Goal: Task Accomplishment & Management: Complete application form

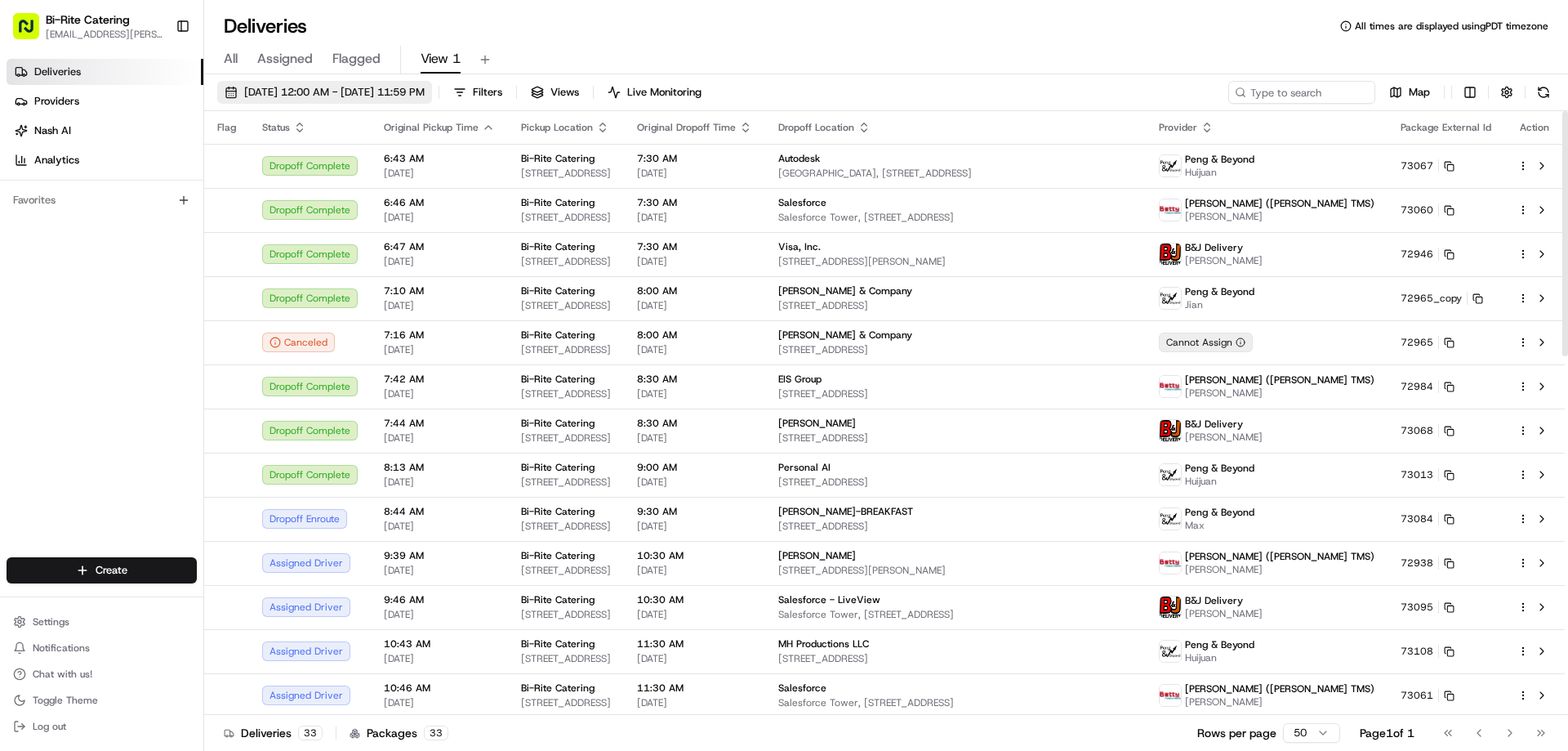
click at [346, 88] on span "[DATE] 12:00 AM - [DATE] 11:59 PM" at bounding box center [334, 92] width 180 height 15
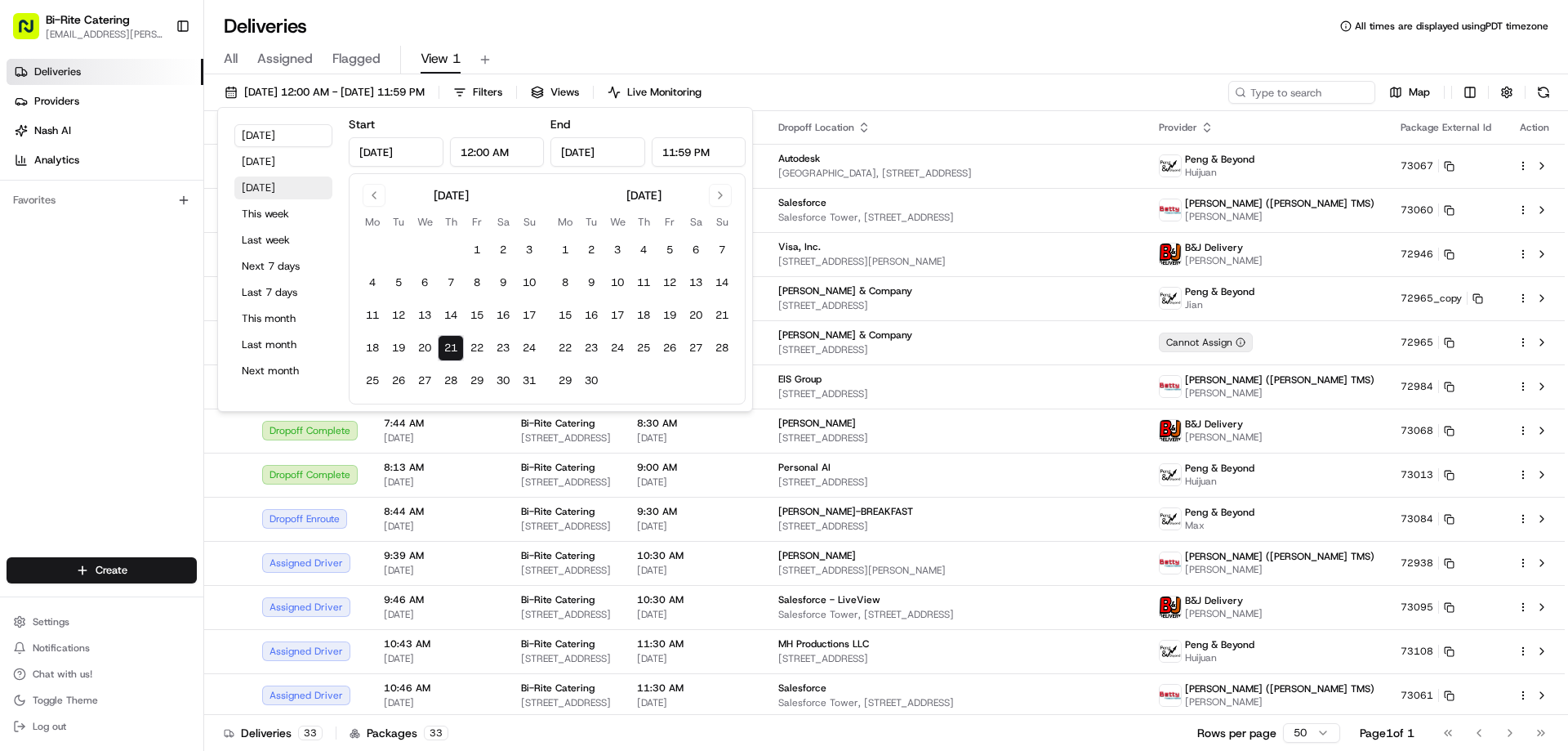
click at [276, 185] on button "Tomorrow" at bounding box center [283, 187] width 98 height 23
type input "Aug 22, 2025"
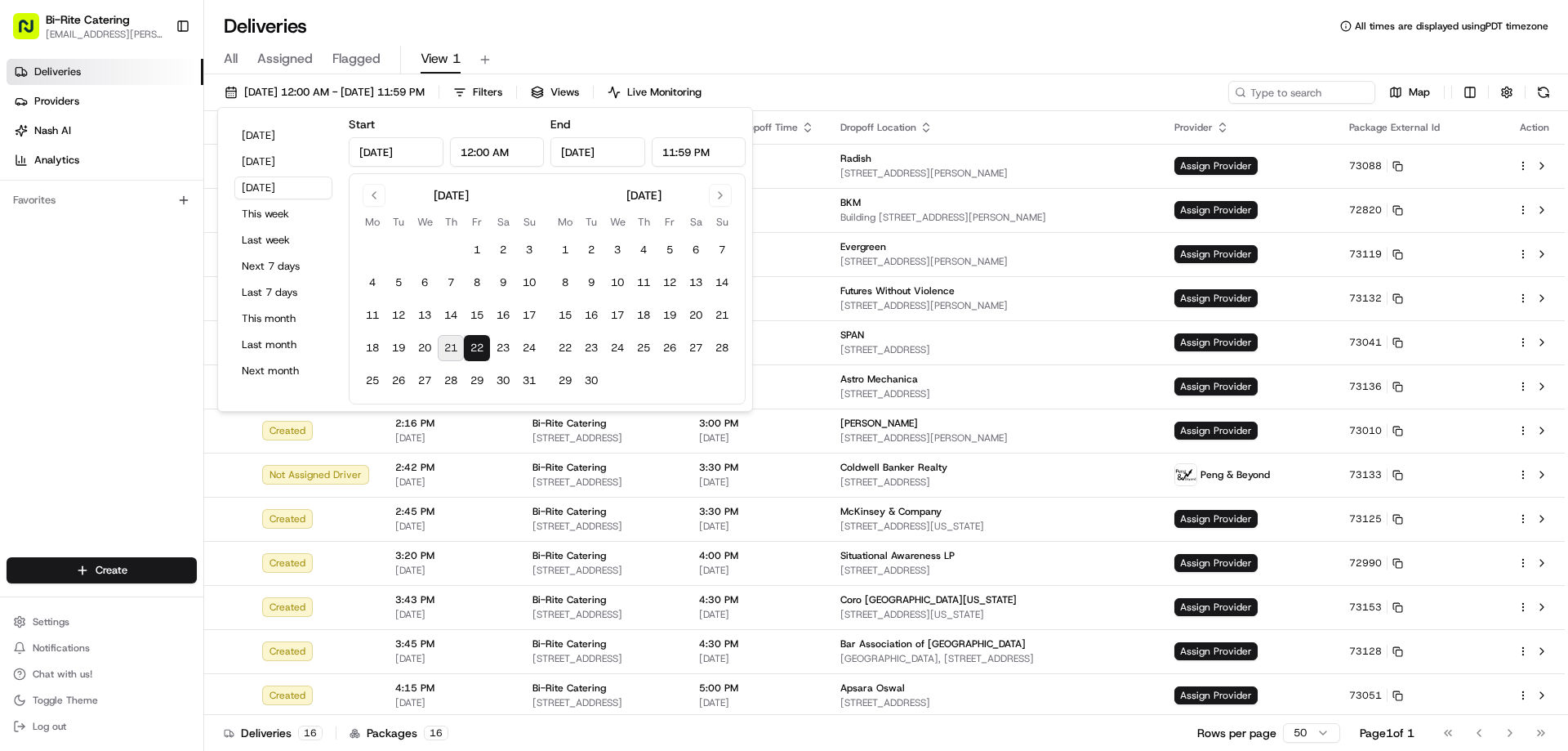
click at [967, 63] on div "All Assigned Flagged View 1" at bounding box center [885, 60] width 1363 height 29
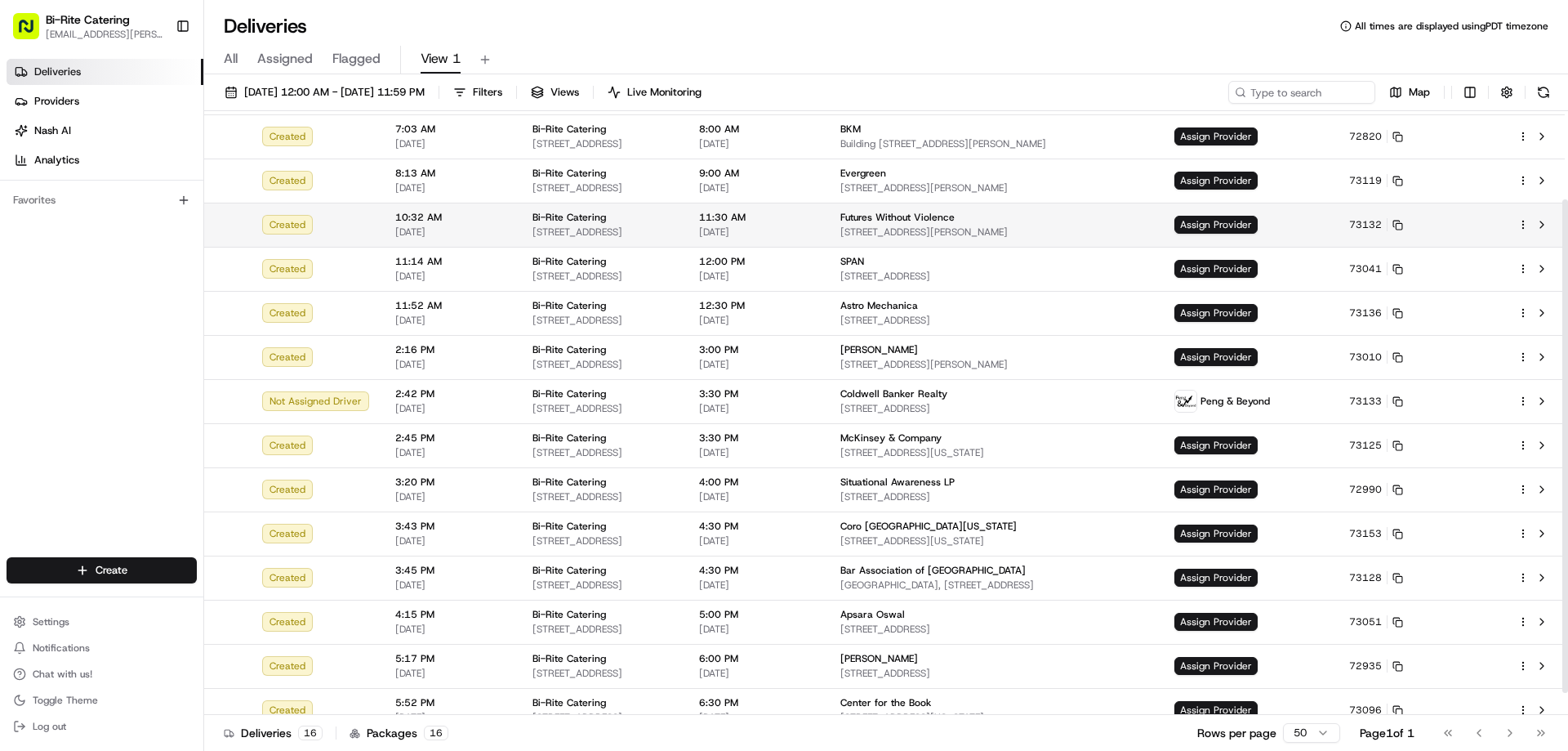
scroll to position [134, 0]
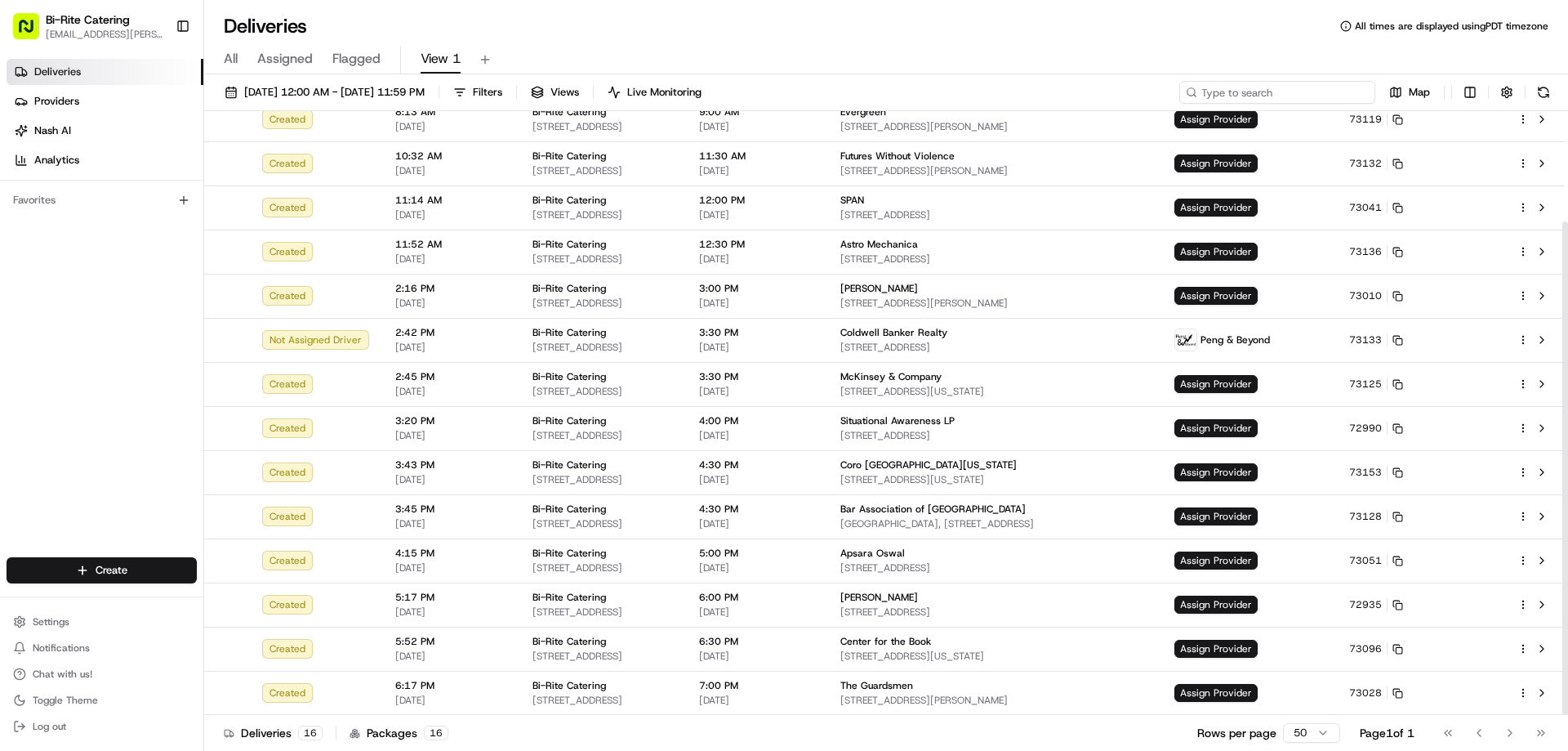
click at [1270, 97] on input at bounding box center [1277, 92] width 196 height 23
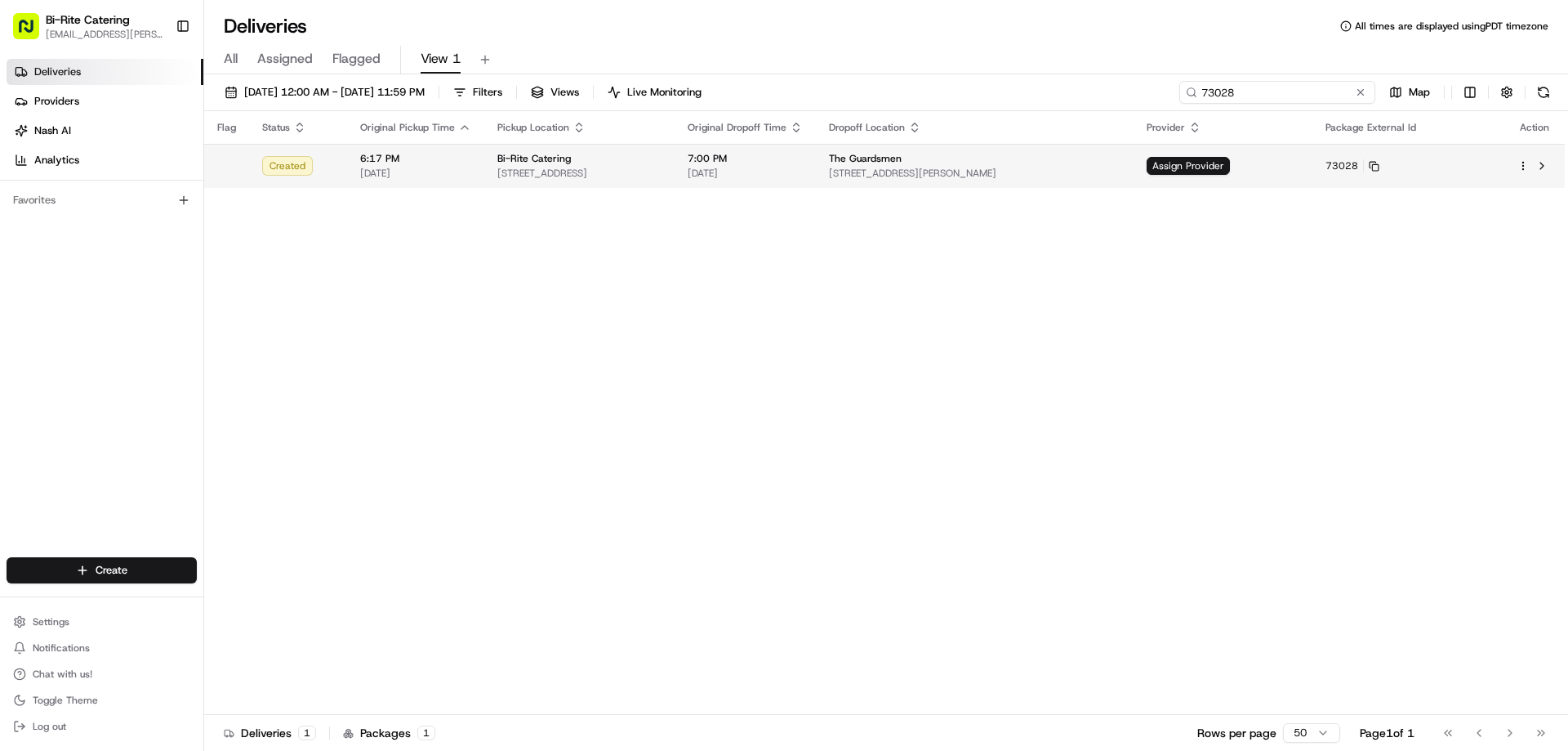
type input "73028"
click at [1518, 162] on html "Bi-Rite Catering lupe.muniz@biritemarket.com Toggle Sidebar Deliveries Provider…" at bounding box center [784, 375] width 1568 height 751
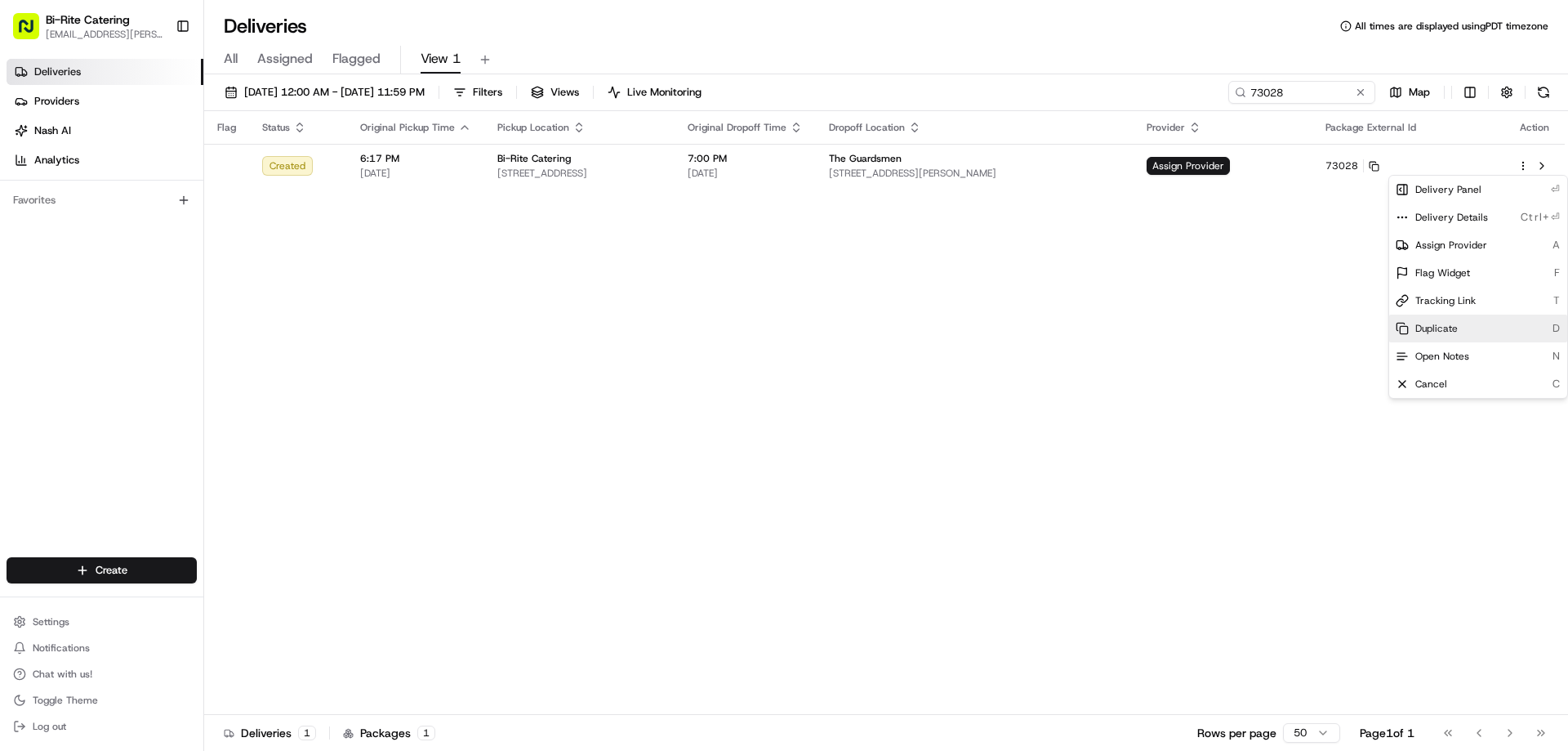
click at [1446, 324] on span "Duplicate" at bounding box center [1436, 328] width 43 height 13
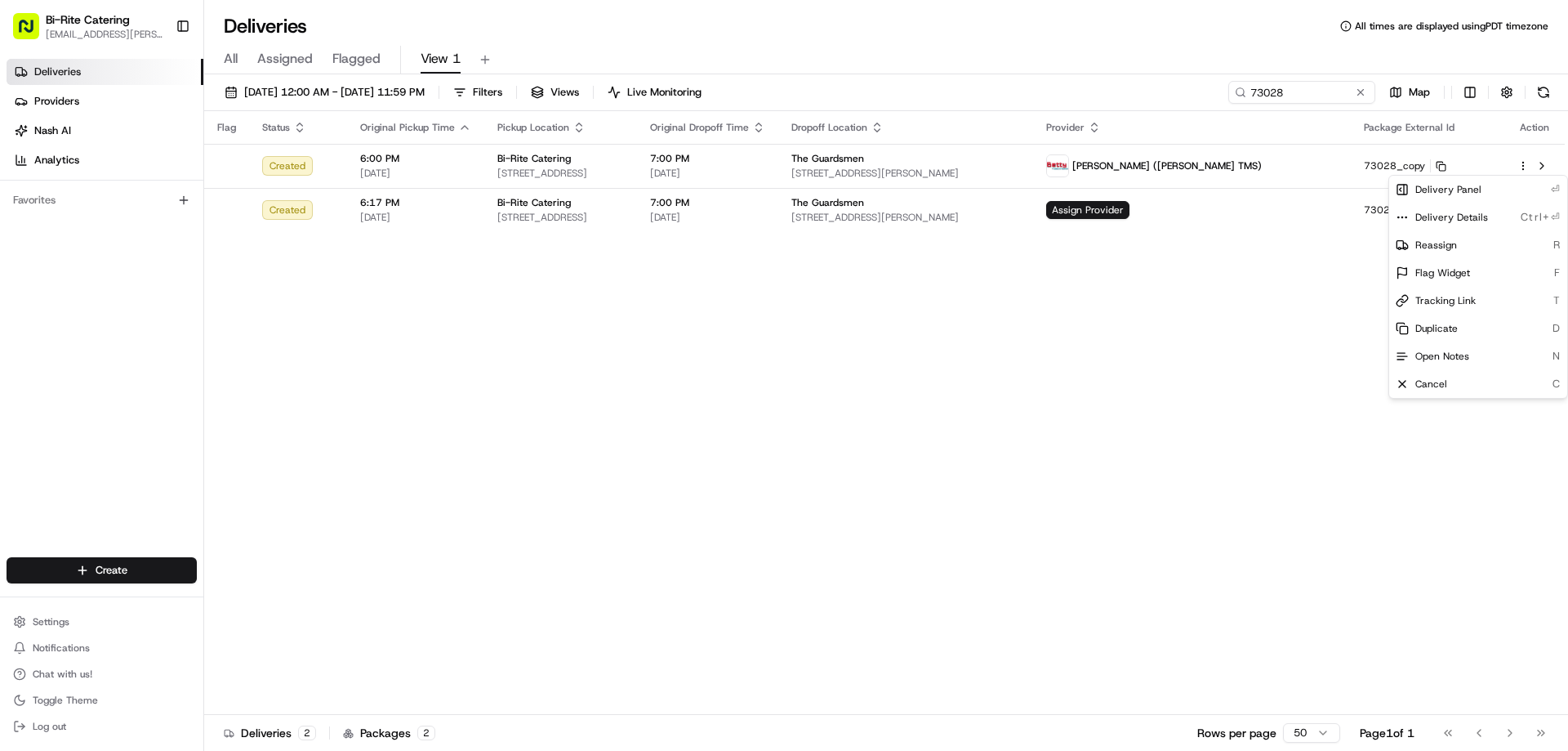
click at [754, 330] on html "Bi-Rite Catering lupe.muniz@biritemarket.com Toggle Sidebar Deliveries Provider…" at bounding box center [784, 375] width 1568 height 751
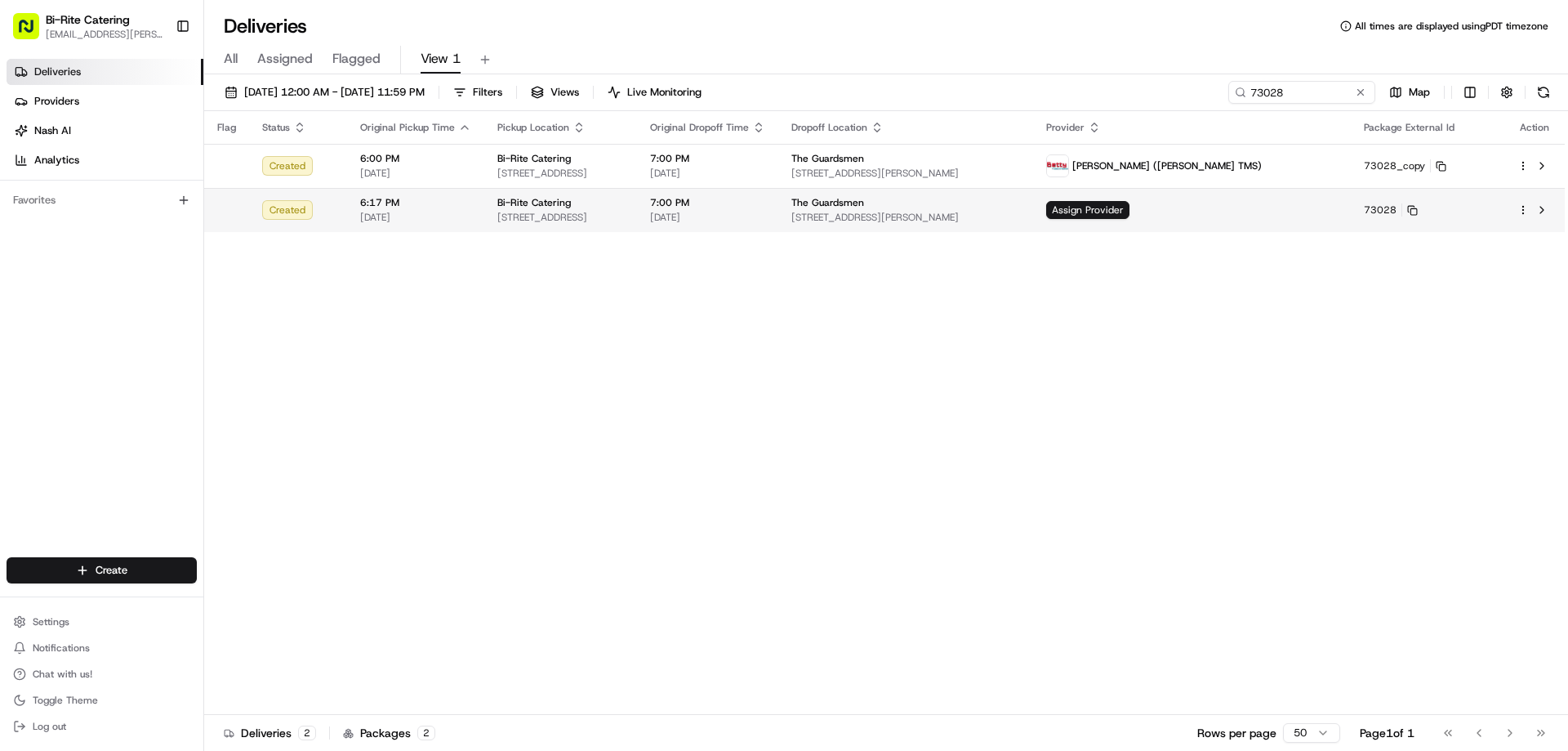
click at [1524, 218] on div at bounding box center [1534, 210] width 34 height 20
click at [1520, 207] on html "Bi-Rite Catering lupe.muniz@biritemarket.com Toggle Sidebar Deliveries Provider…" at bounding box center [784, 375] width 1568 height 751
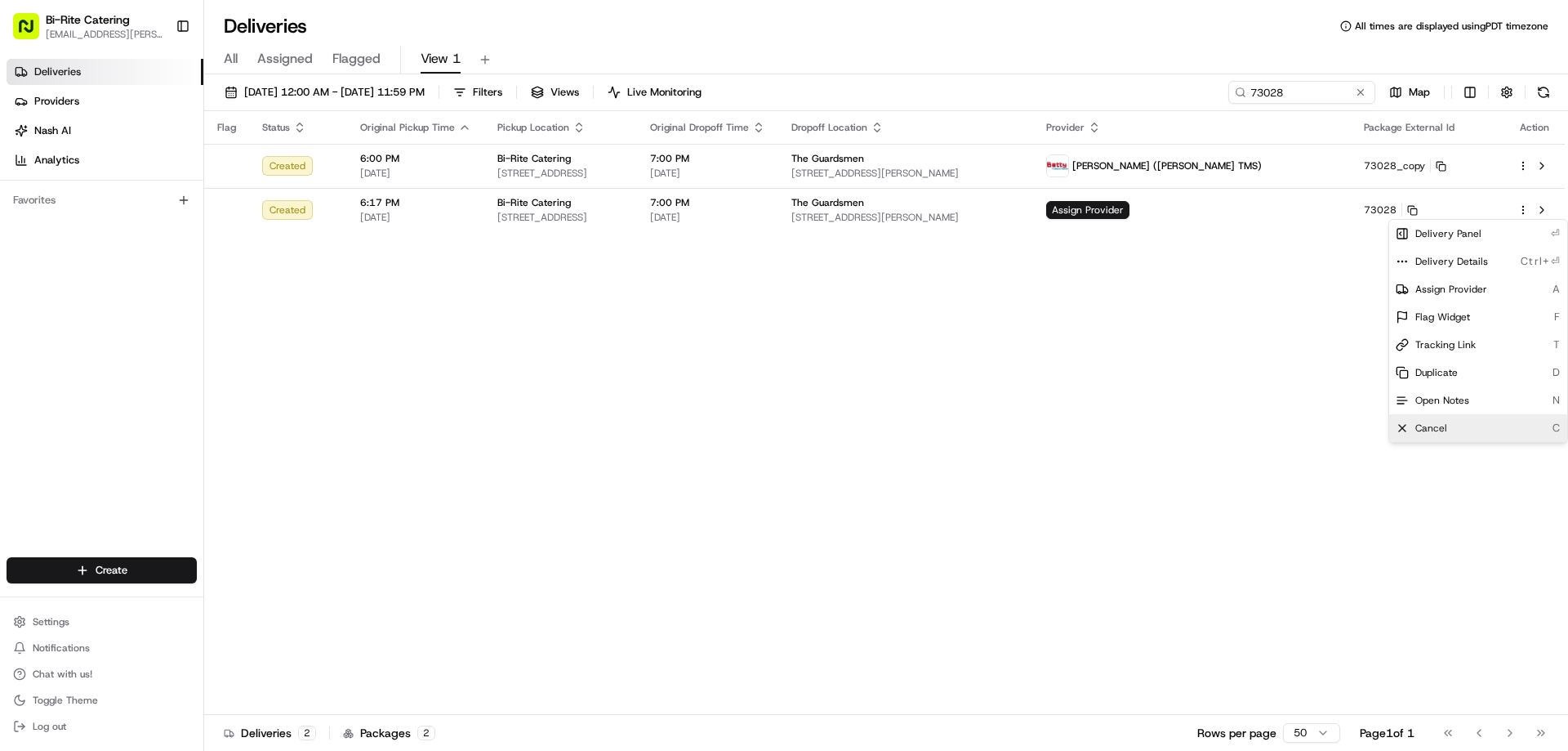
click at [1432, 421] on div "Cancel C" at bounding box center [1478, 428] width 178 height 28
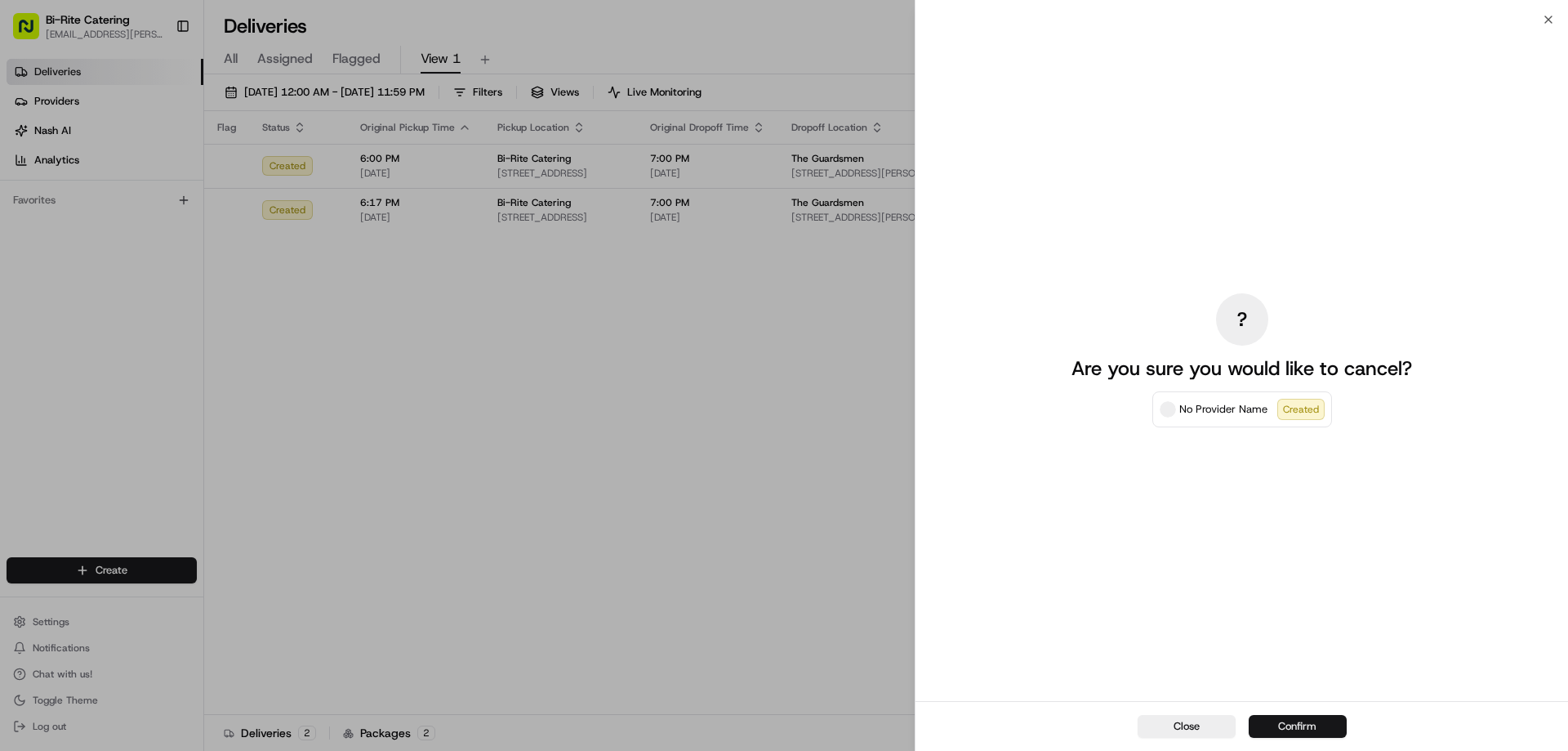
click at [1277, 731] on button "Confirm" at bounding box center [1298, 726] width 98 height 23
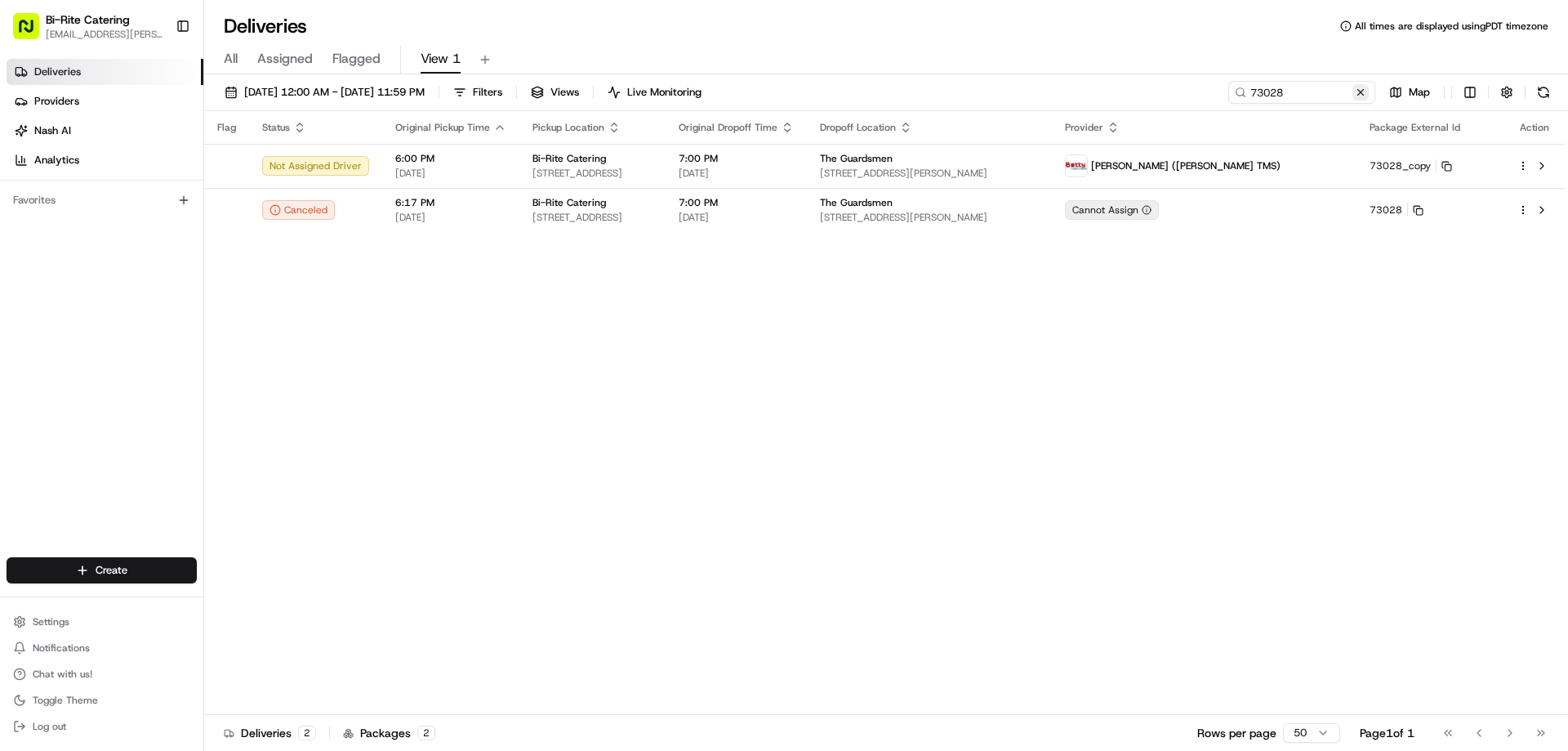
click at [1360, 94] on button at bounding box center [1360, 93] width 16 height 16
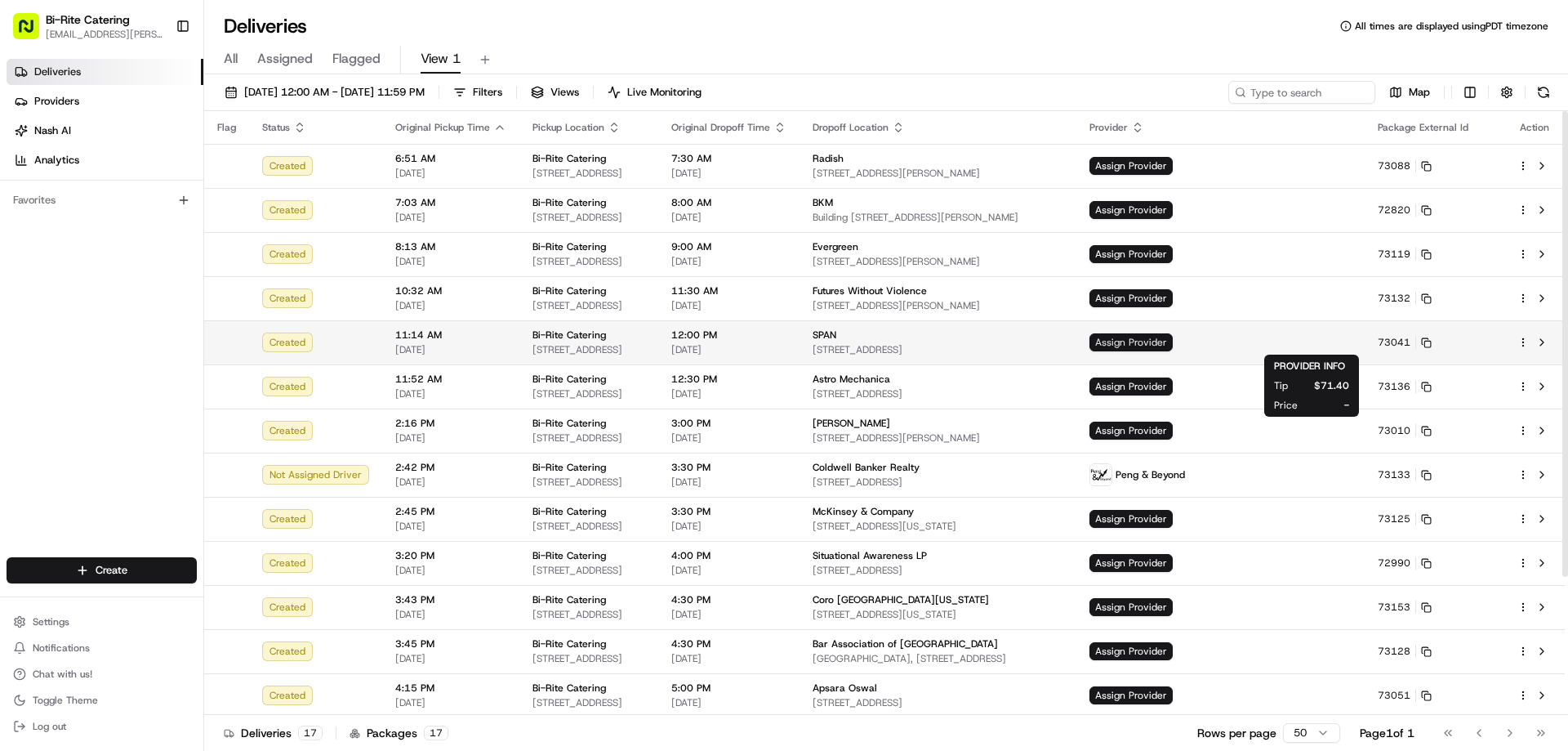
click at [1172, 345] on span "Assign Provider" at bounding box center [1131, 342] width 84 height 18
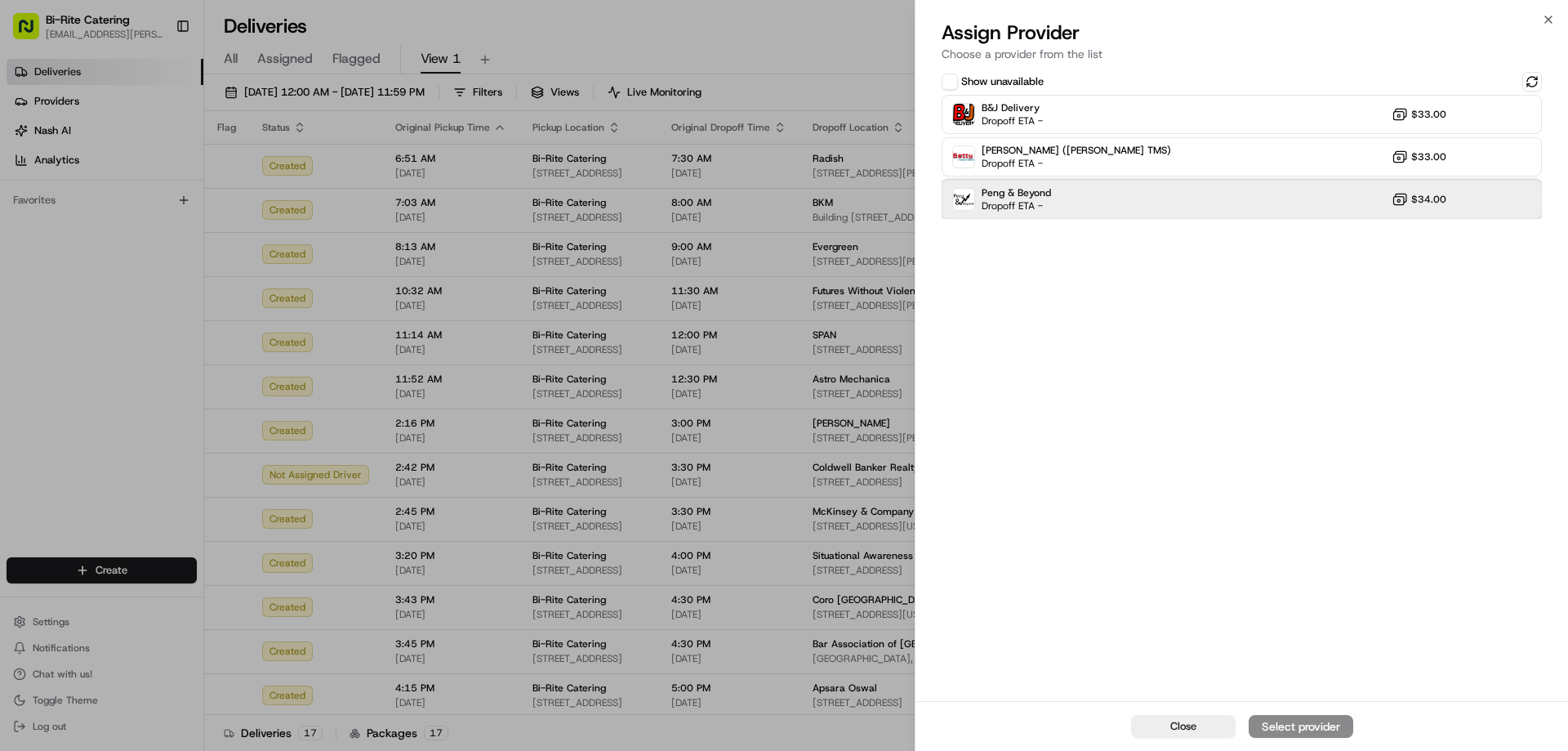
click at [1206, 212] on div "Peng & Beyond Dropoff ETA - $34.00" at bounding box center [1242, 199] width 601 height 39
click at [1310, 732] on div "Assign Provider" at bounding box center [1301, 726] width 80 height 16
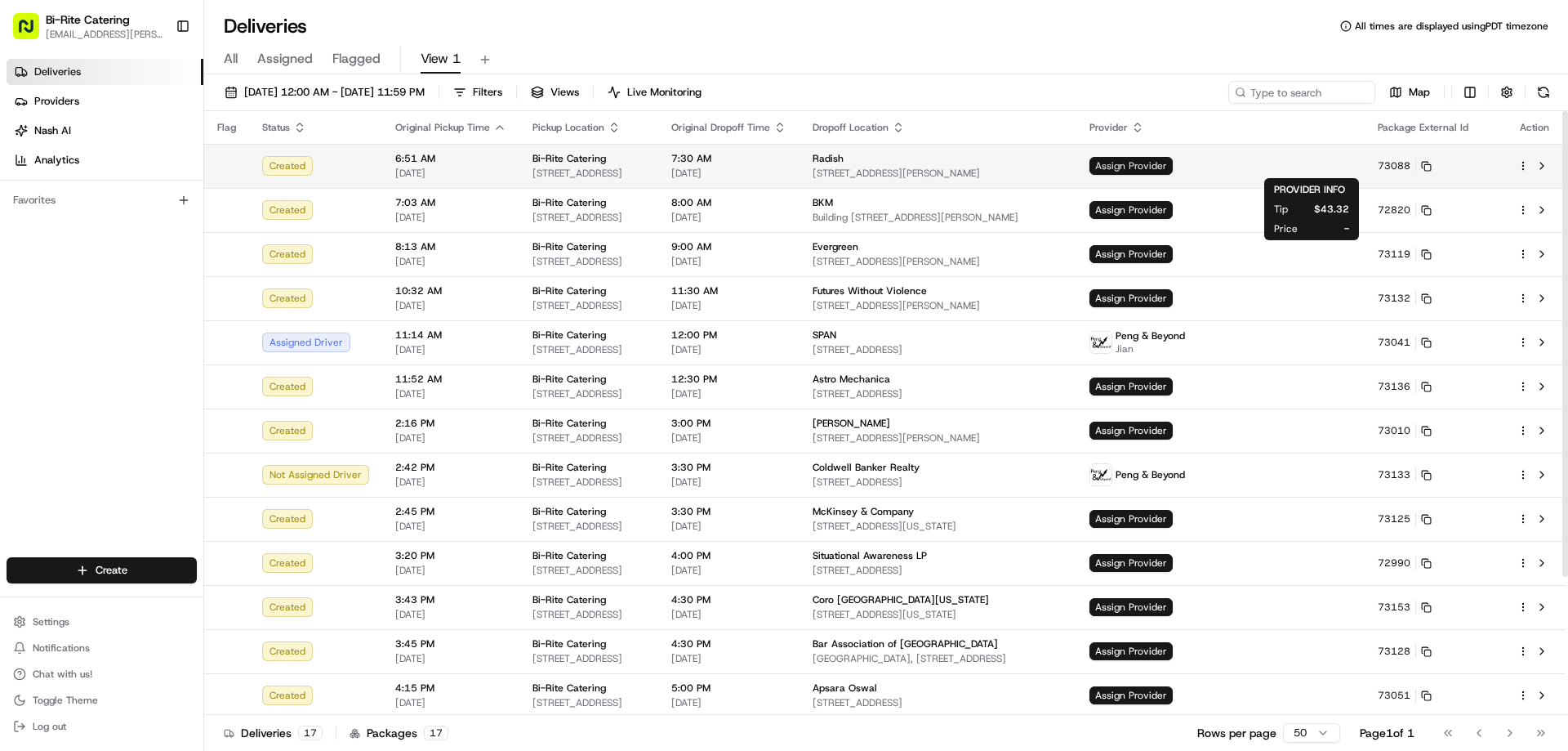
click at [1172, 167] on span "Assign Provider" at bounding box center [1131, 166] width 84 height 18
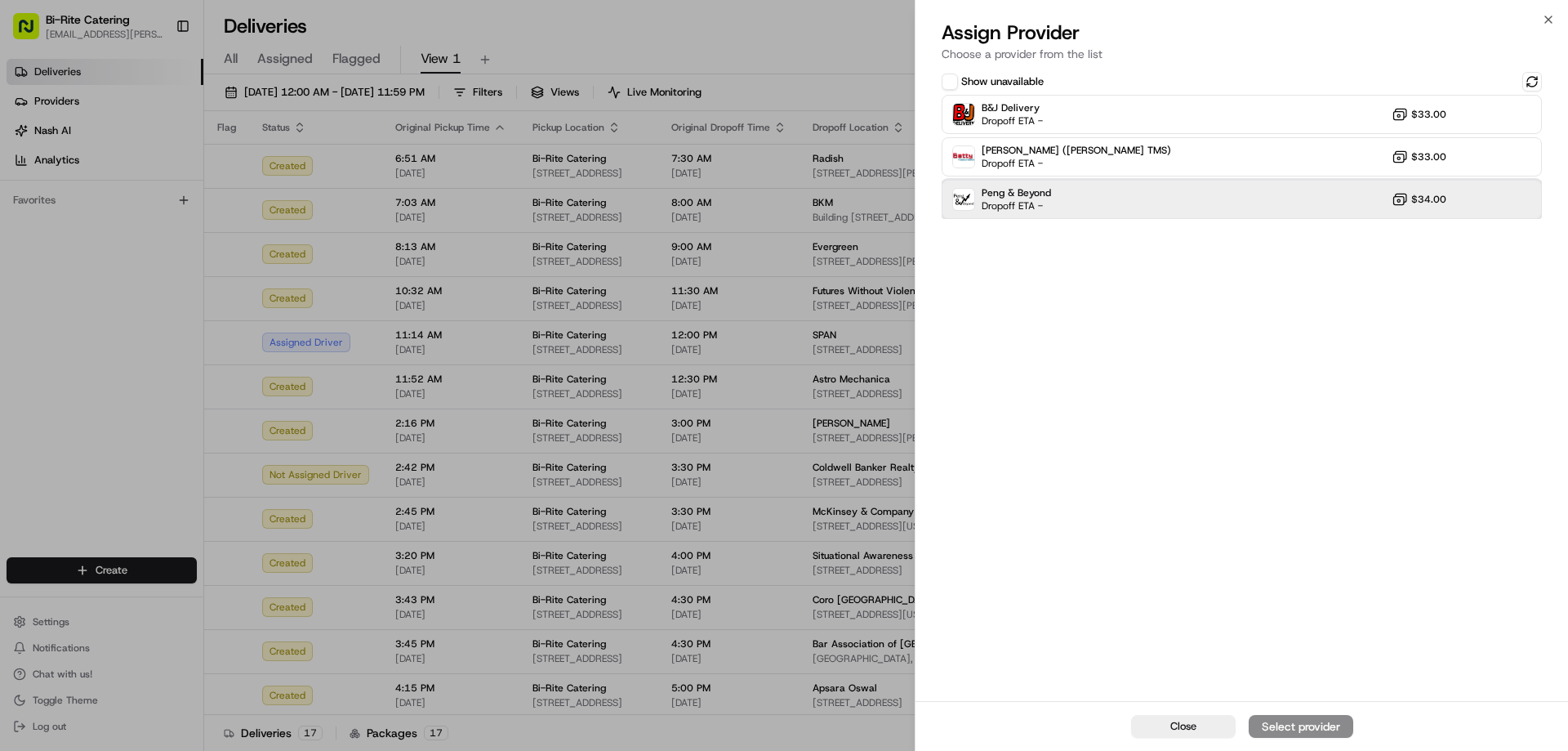
click at [1176, 194] on div "Peng & Beyond Dropoff ETA - $34.00" at bounding box center [1242, 199] width 601 height 39
click at [1271, 721] on div "Assign Provider" at bounding box center [1301, 726] width 80 height 16
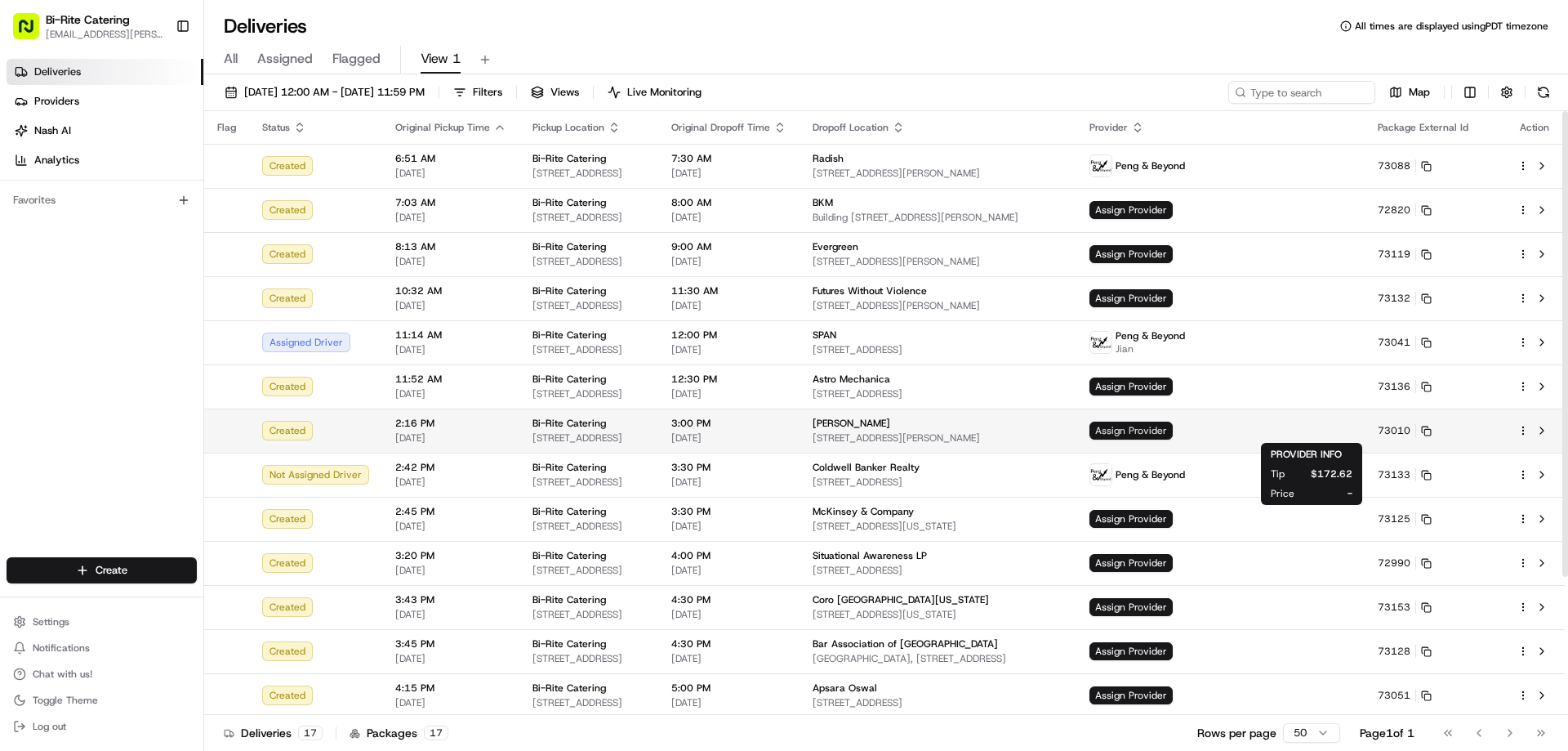
click at [1172, 428] on span "Assign Provider" at bounding box center [1131, 431] width 84 height 18
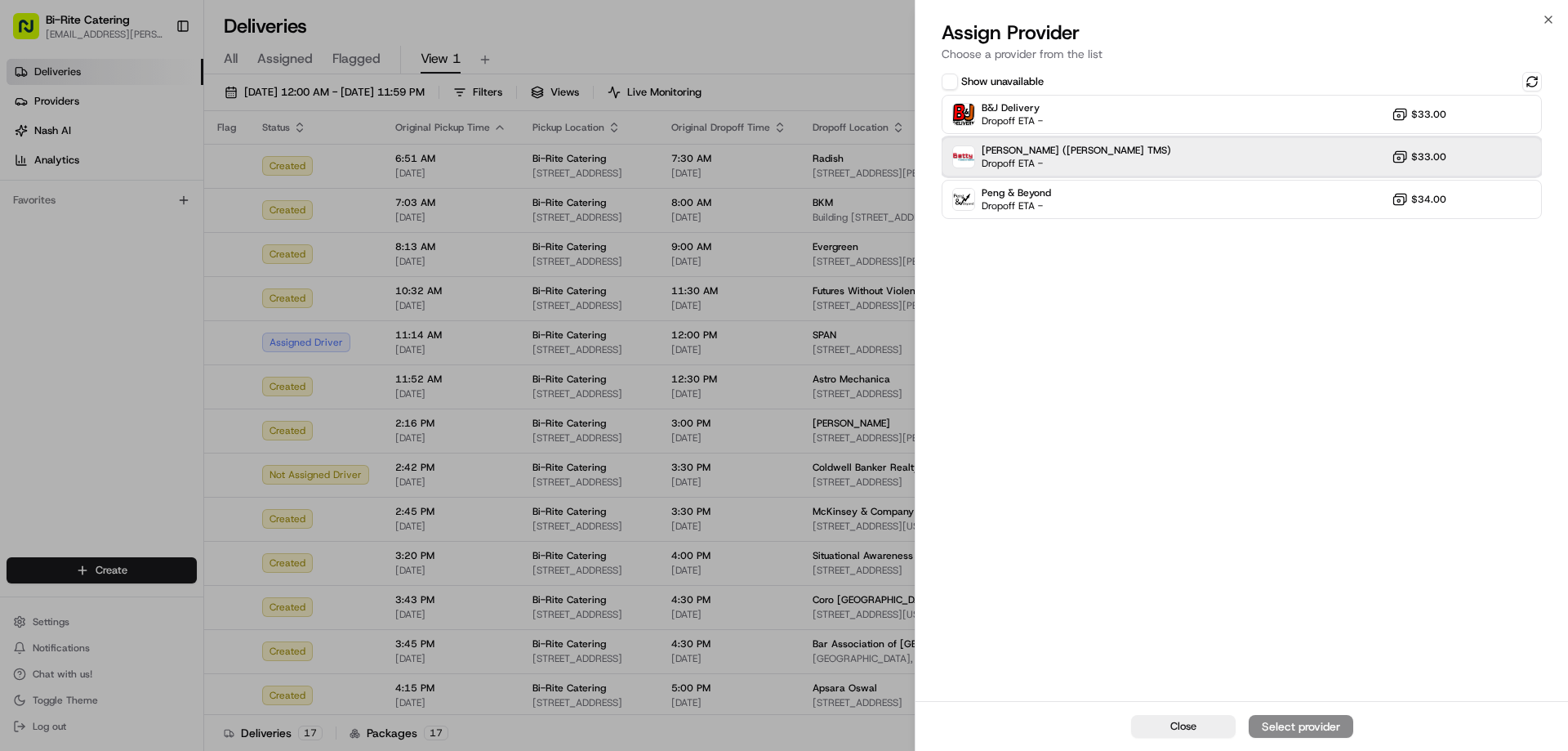
click at [1201, 153] on div "Betty (Nash TMS) Dropoff ETA - $33.00" at bounding box center [1242, 156] width 601 height 39
click at [1300, 729] on div "Assign Provider" at bounding box center [1301, 726] width 80 height 16
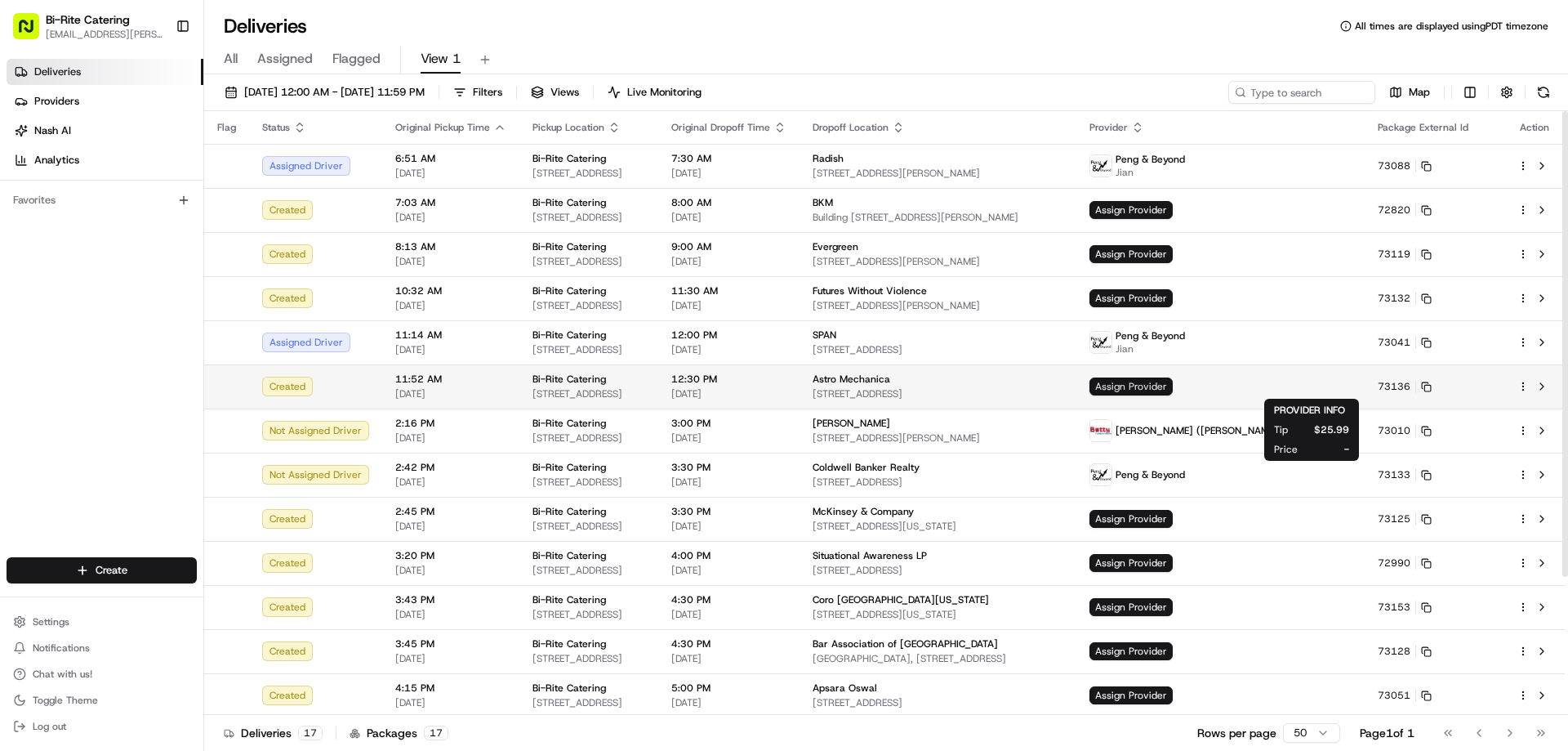
click at [1172, 385] on span "Assign Provider" at bounding box center [1131, 386] width 84 height 18
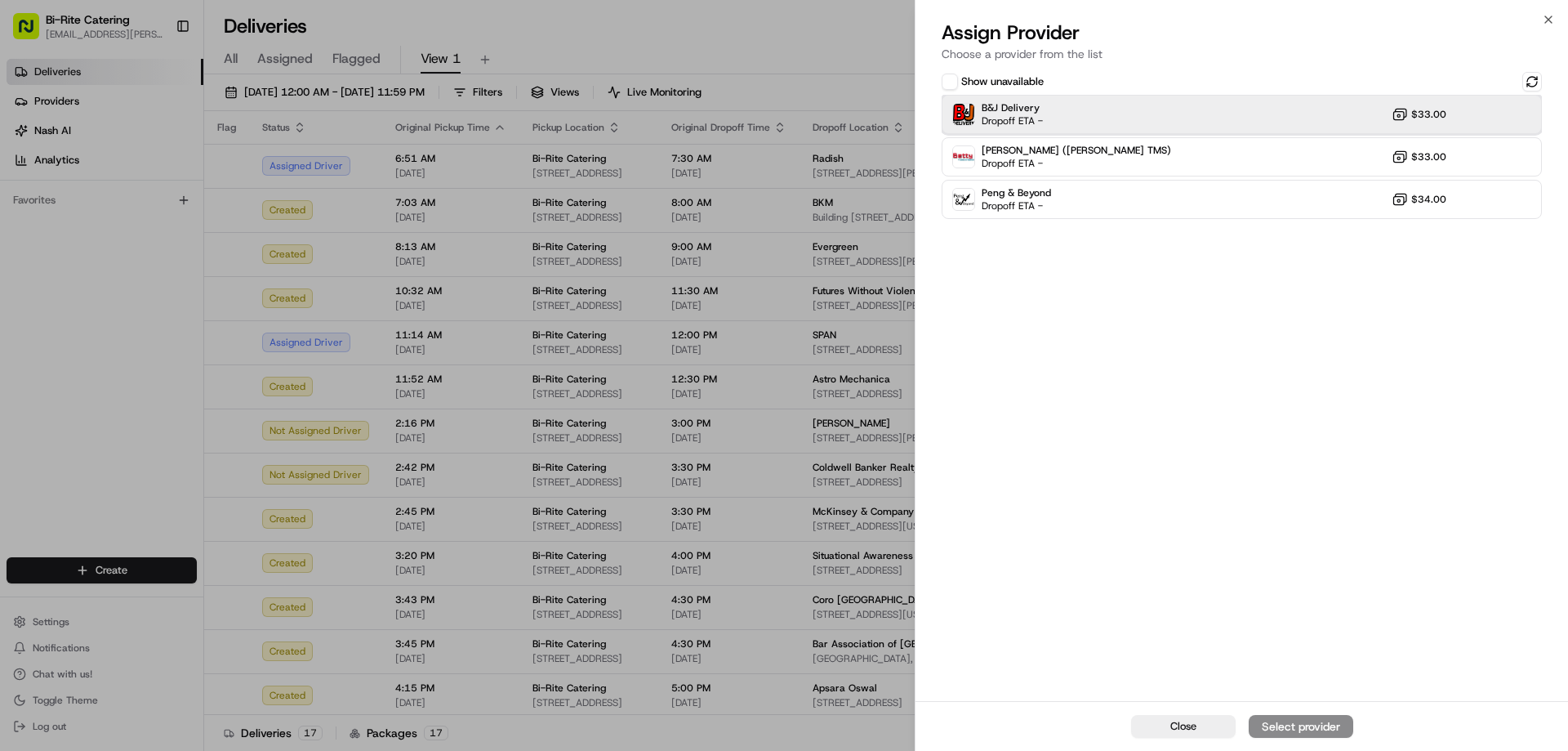
click at [1181, 123] on div "B&J Delivery Dropoff ETA - $33.00" at bounding box center [1242, 113] width 601 height 39
click at [1295, 719] on div "Assign Provider" at bounding box center [1301, 726] width 80 height 16
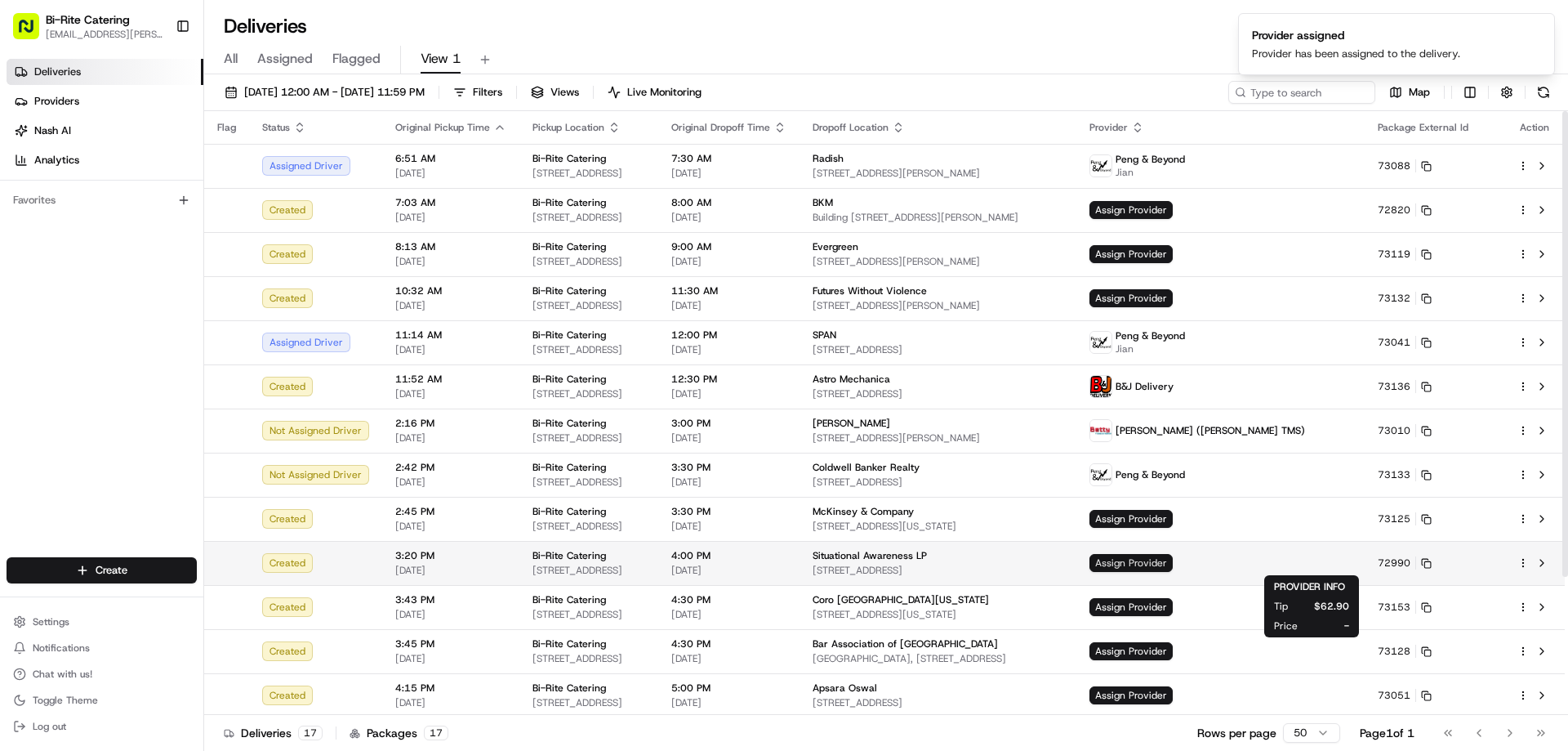
click at [1172, 564] on span "Assign Provider" at bounding box center [1131, 563] width 84 height 18
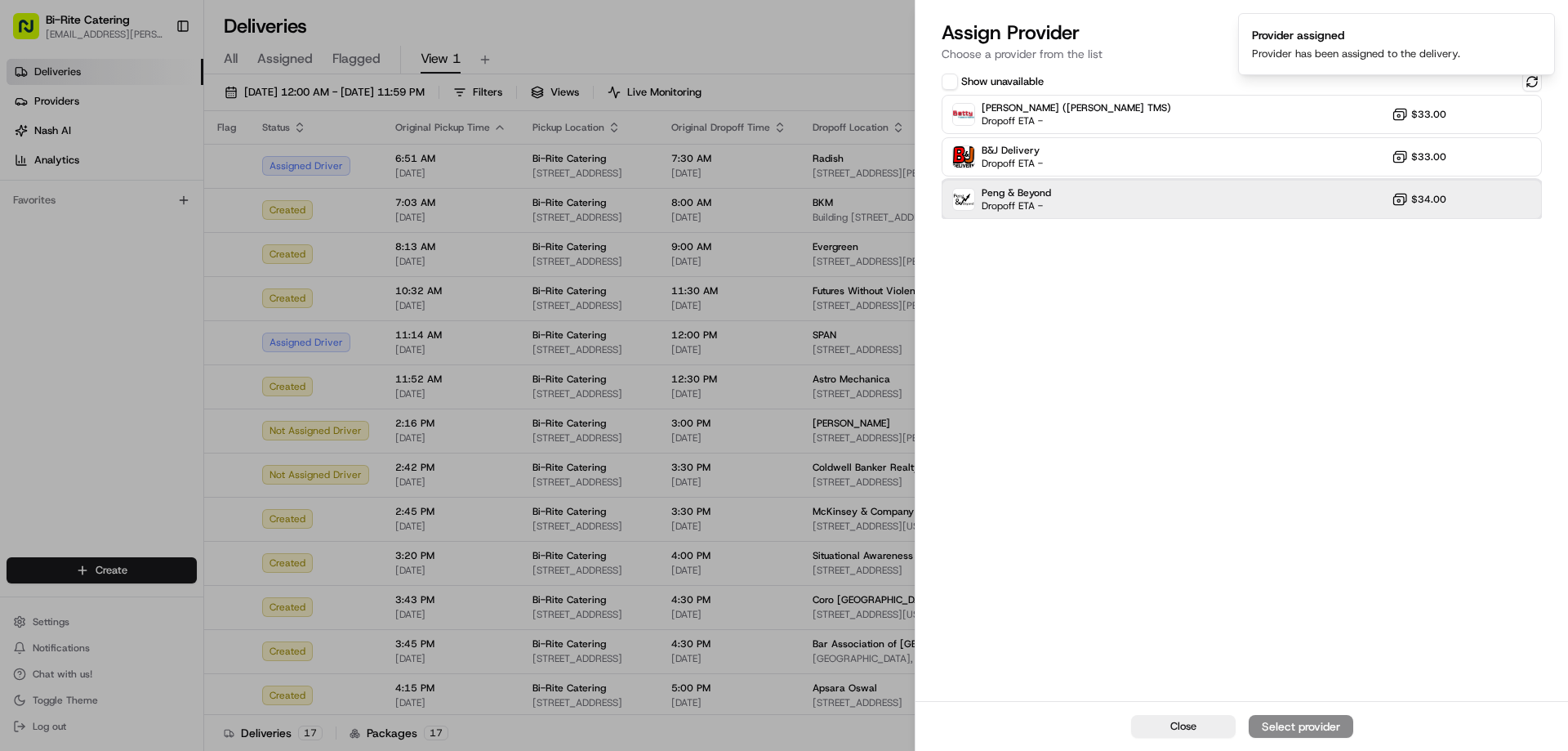
click at [1132, 199] on div "Peng & Beyond Dropoff ETA - $34.00" at bounding box center [1242, 199] width 601 height 39
click at [1312, 719] on div "Assign Provider" at bounding box center [1301, 726] width 80 height 16
drag, startPoint x: 809, startPoint y: 39, endPoint x: 809, endPoint y: 49, distance: 10.0
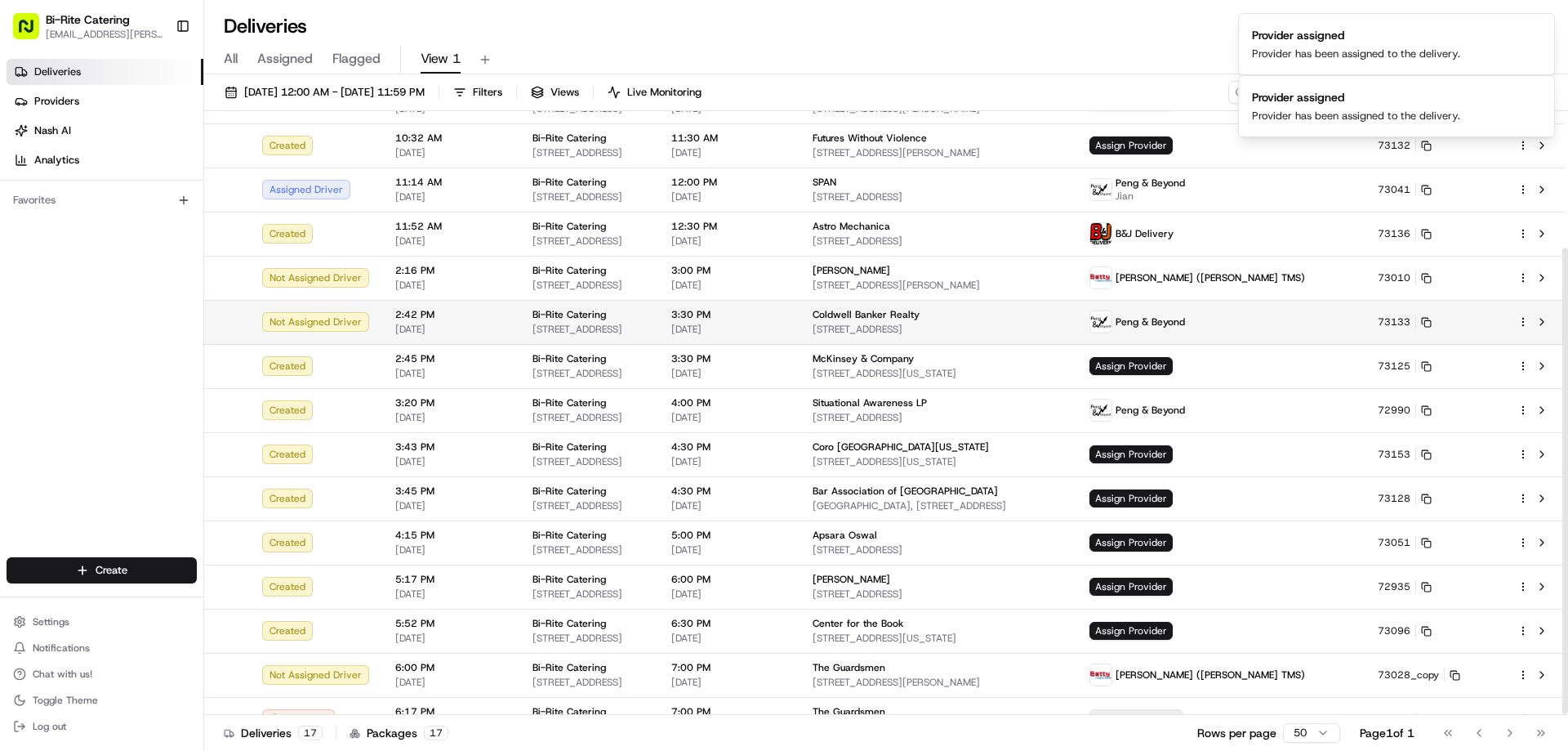
scroll to position [179, 0]
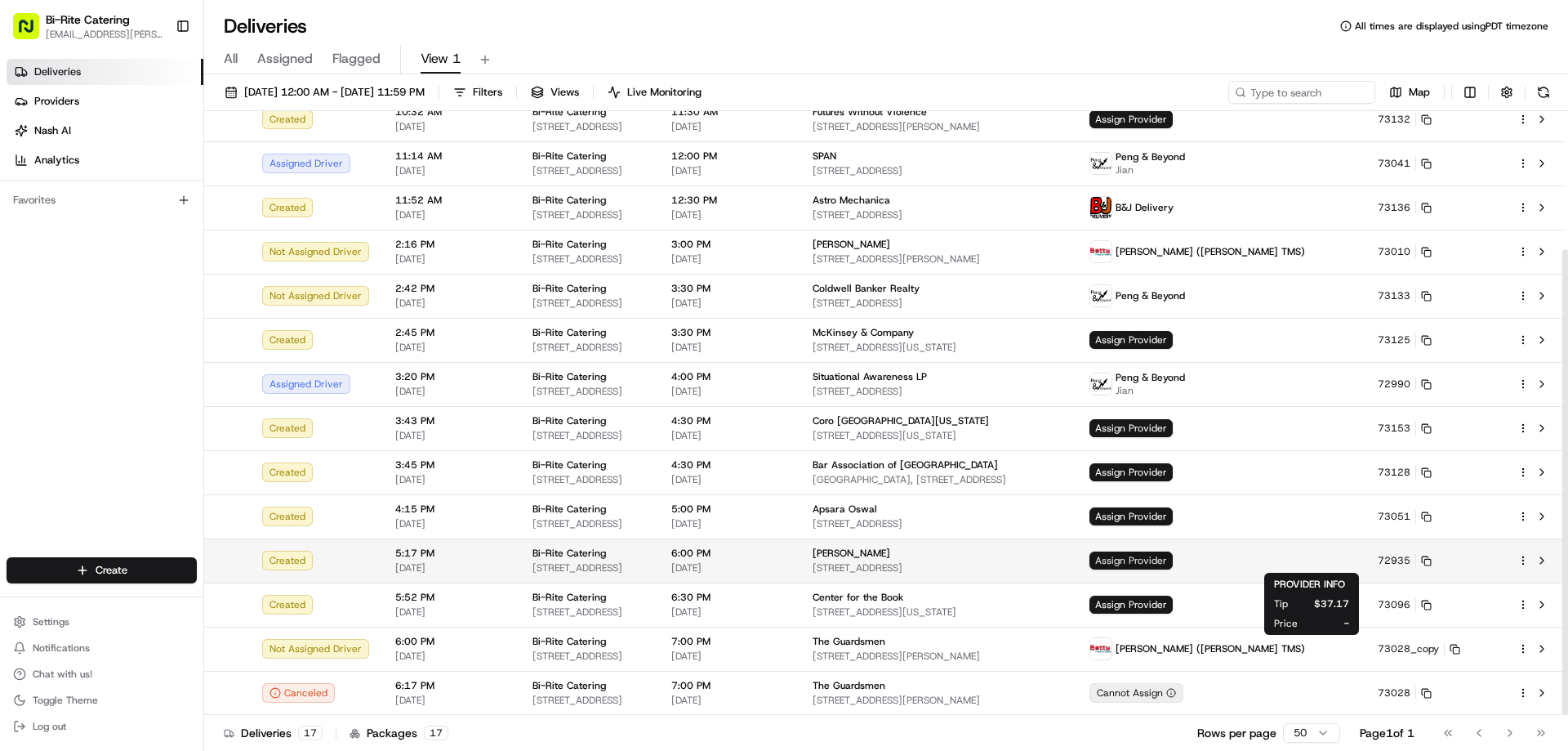
click at [1172, 561] on span "Assign Provider" at bounding box center [1131, 560] width 84 height 18
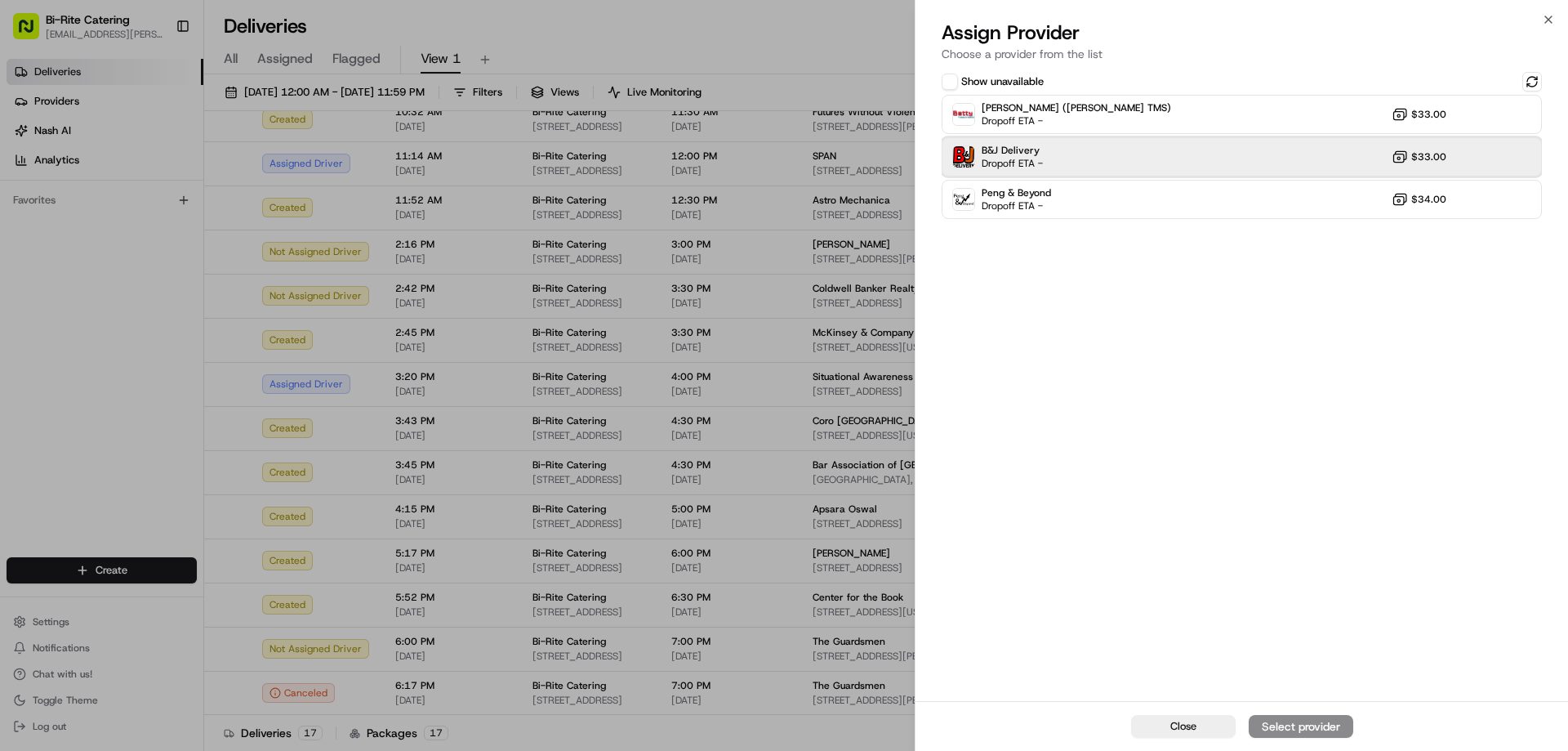
click at [1119, 165] on div "B&J Delivery Dropoff ETA - $33.00" at bounding box center [1242, 156] width 601 height 39
click at [1331, 715] on button "Assign Provider" at bounding box center [1301, 726] width 104 height 23
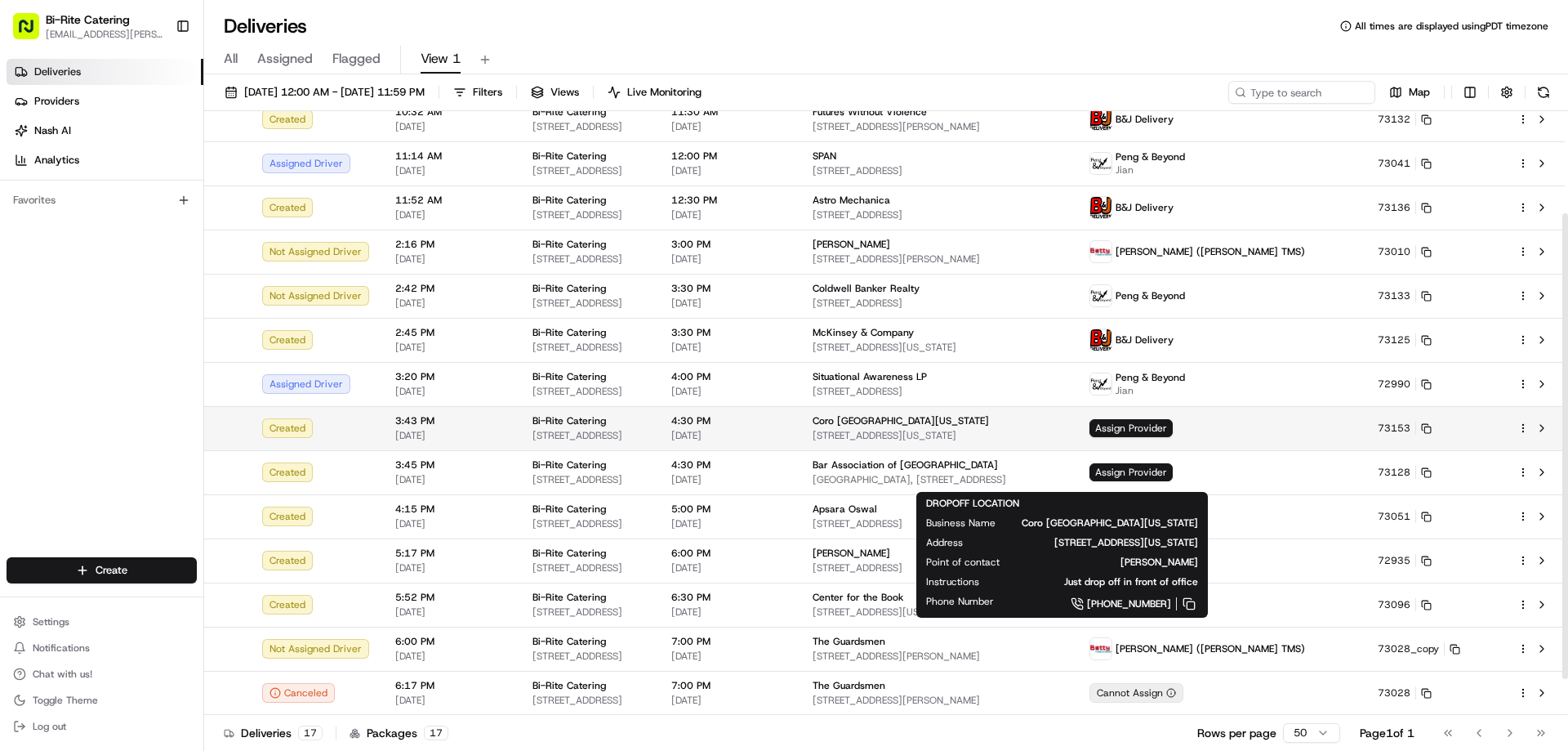
scroll to position [0, 0]
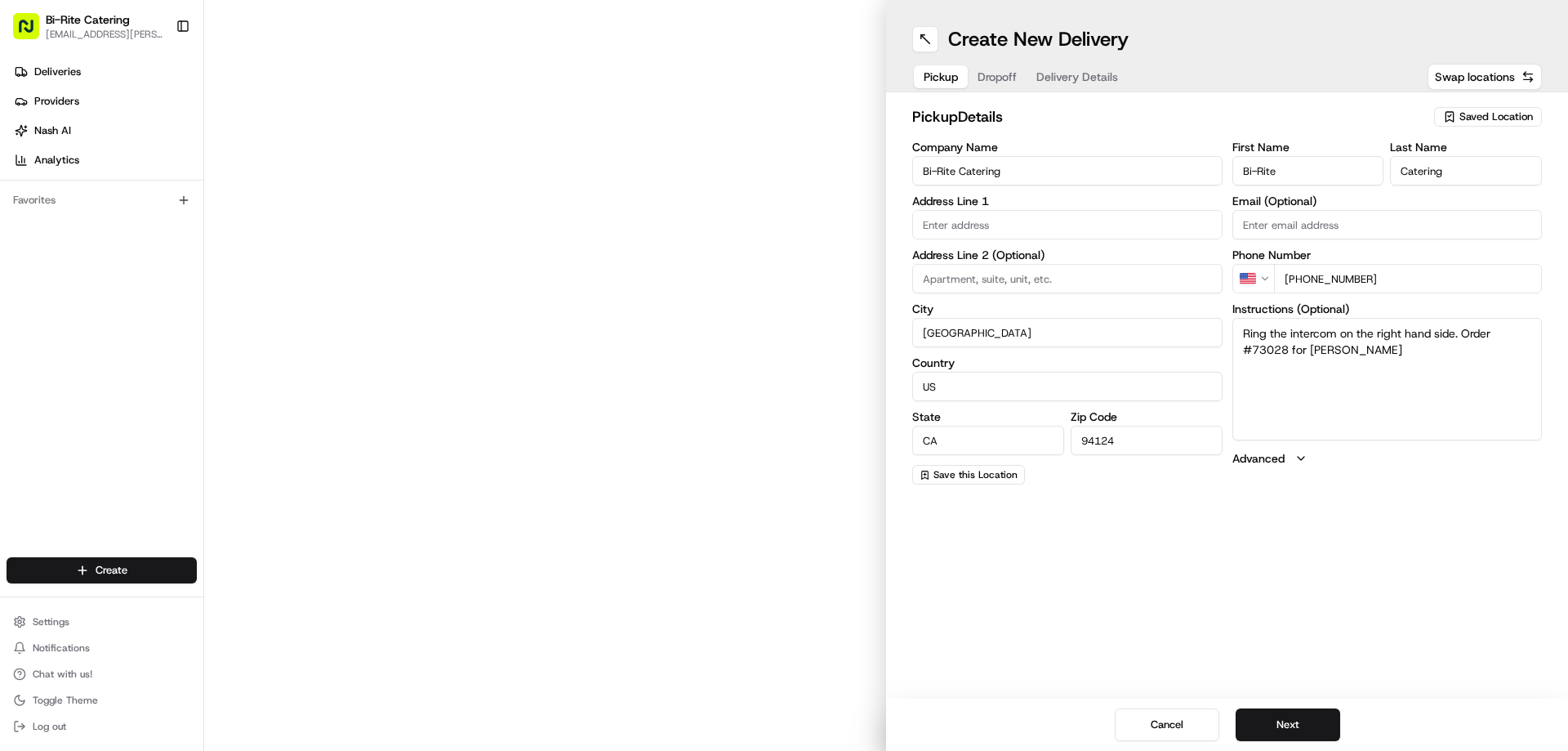
type input "1970 Innes Ave"
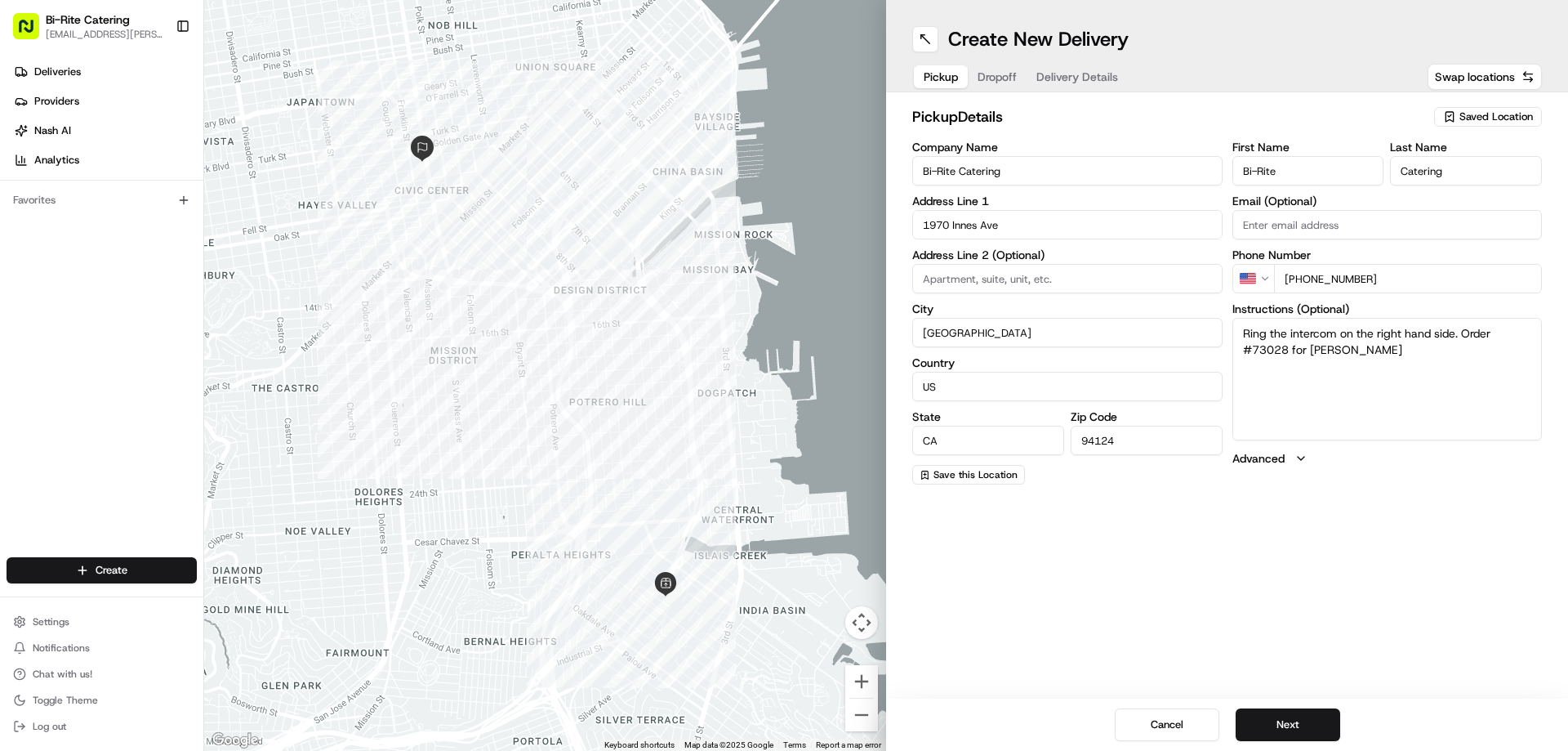
drag, startPoint x: 1321, startPoint y: 721, endPoint x: 1312, endPoint y: 702, distance: 21.0
click at [1321, 721] on button "Next" at bounding box center [1287, 724] width 104 height 33
click at [1272, 729] on button "Next" at bounding box center [1287, 724] width 104 height 33
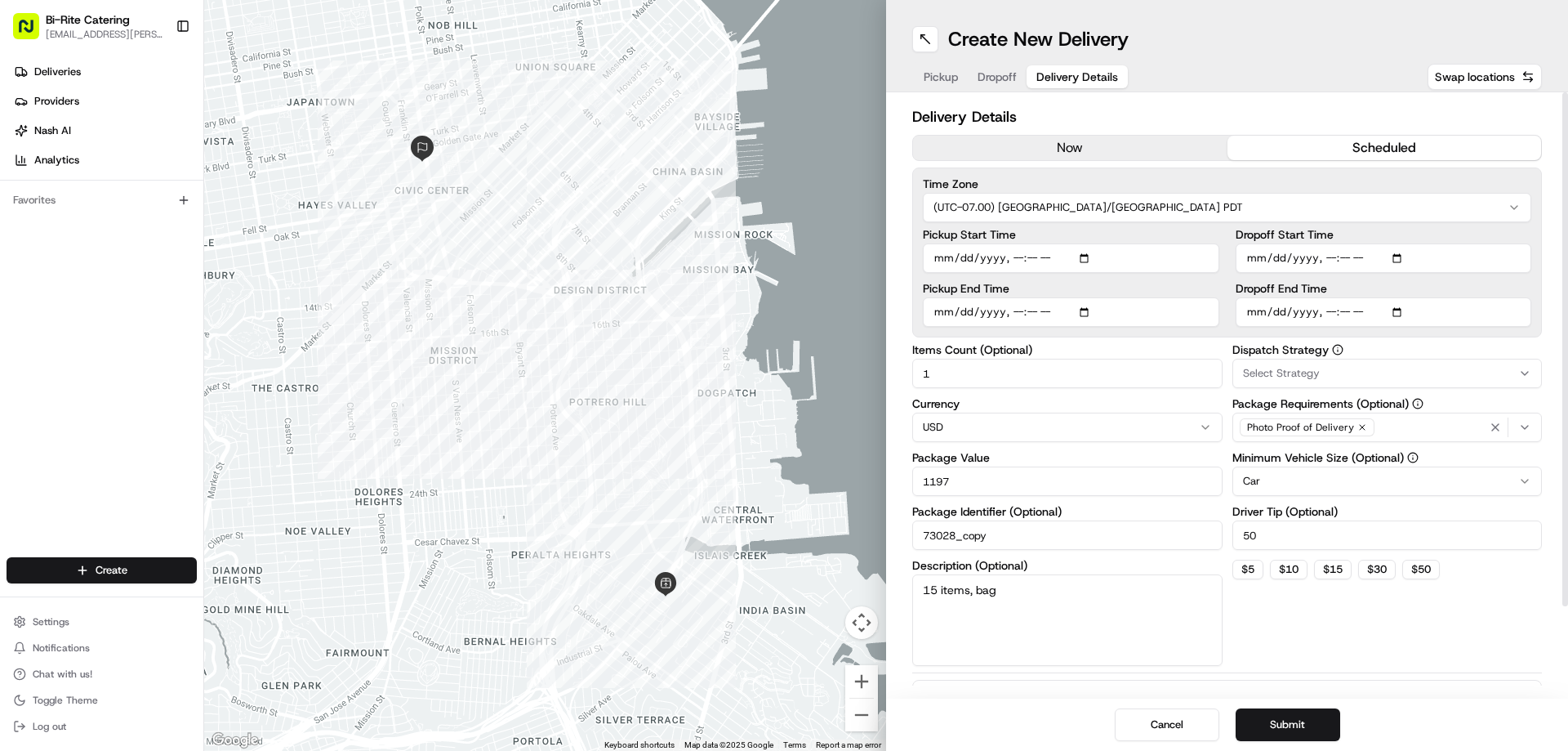
click at [1034, 252] on input "Pickup Start Time" at bounding box center [1071, 259] width 296 height 30
type input "2025-08-22T18:00"
click at [1033, 316] on input "Pickup End Time" at bounding box center [1071, 312] width 296 height 30
type input "2025-08-22T18:30"
click at [1263, 617] on div "Dispatch Strategy Select Strategy Package Requirements (Optional) Photo Proof o…" at bounding box center [1387, 505] width 310 height 322
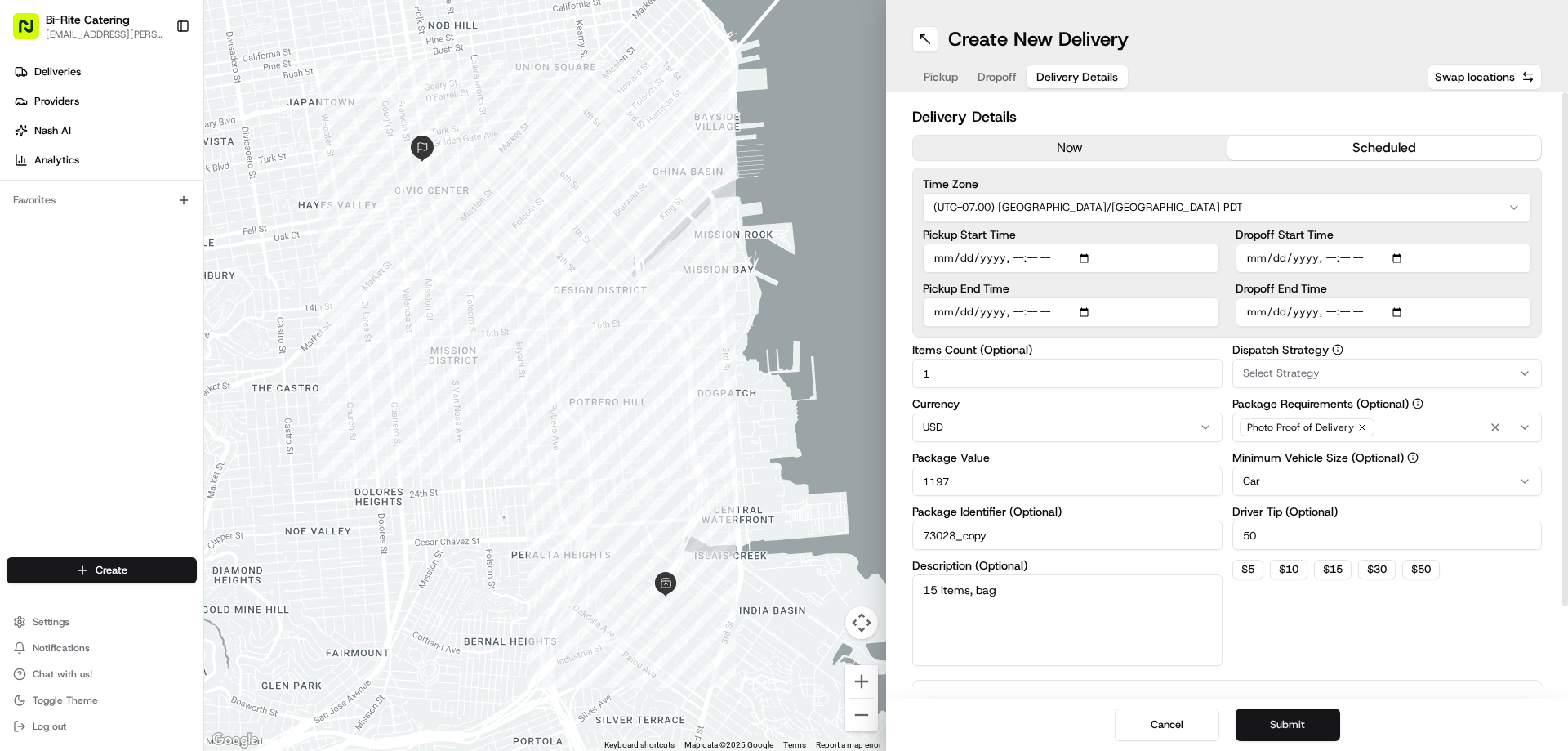
click at [1294, 715] on button "Submit" at bounding box center [1287, 724] width 104 height 33
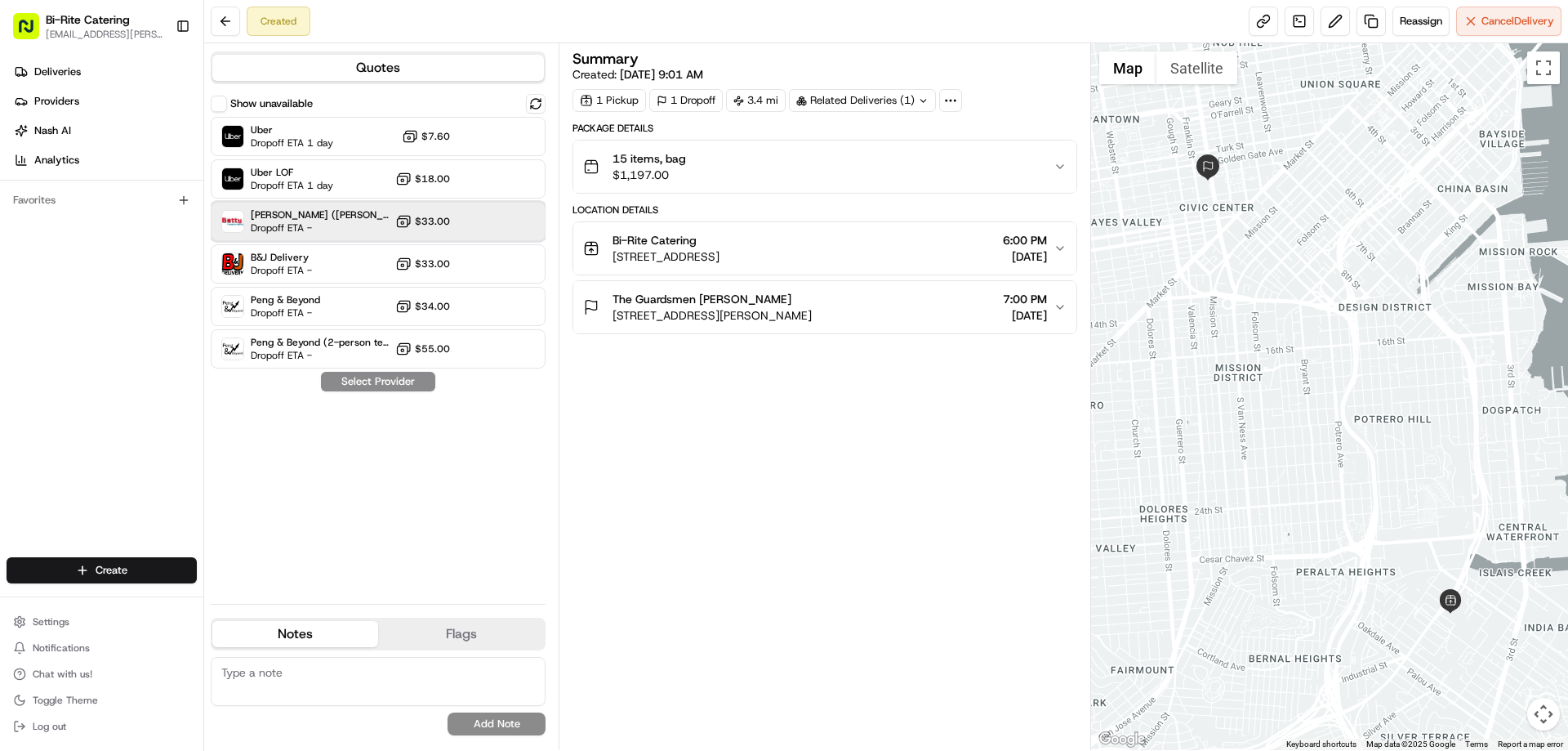
click at [293, 208] on div "Betty (Nash TMS) Dropoff ETA - $33.00" at bounding box center [378, 221] width 335 height 39
click at [401, 376] on button "Assign Provider" at bounding box center [378, 382] width 116 height 20
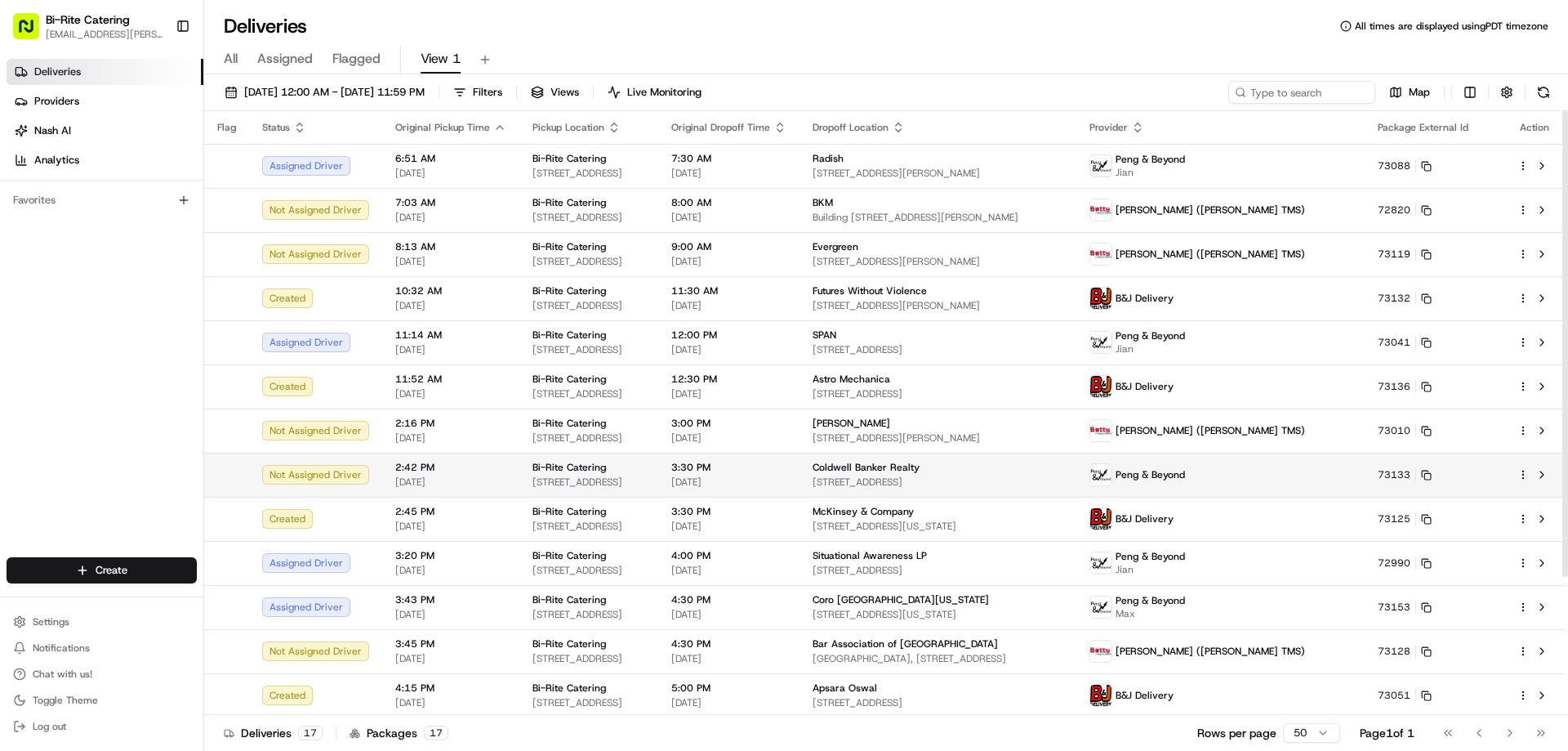
scroll to position [179, 0]
